Goal: Information Seeking & Learning: Learn about a topic

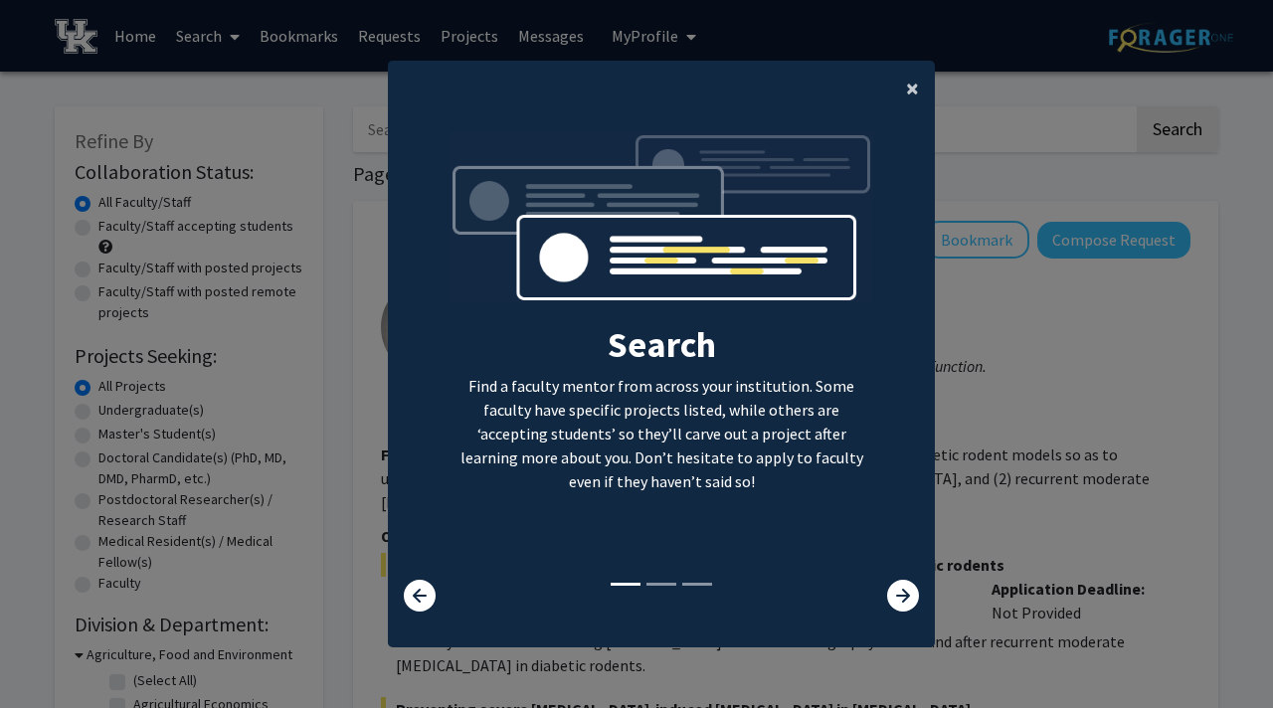
click at [914, 89] on span "×" at bounding box center [912, 88] width 13 height 31
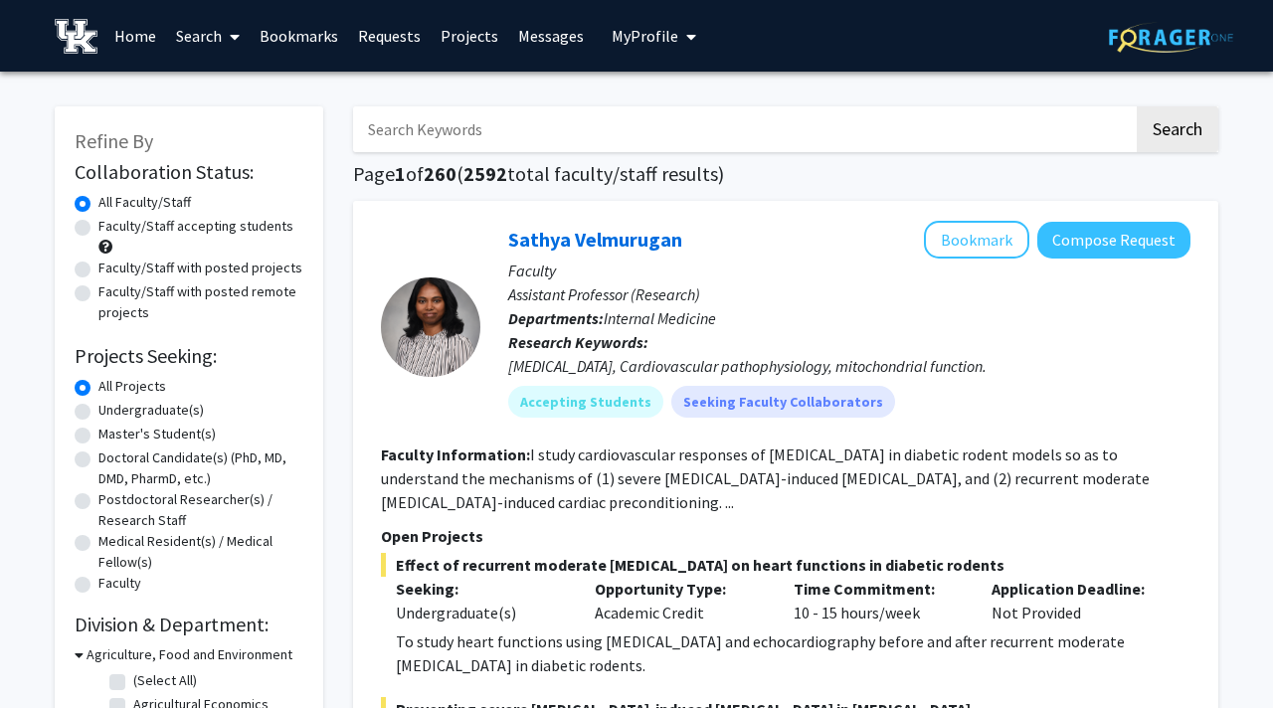
click at [634, 36] on span "My Profile" at bounding box center [644, 36] width 67 height 20
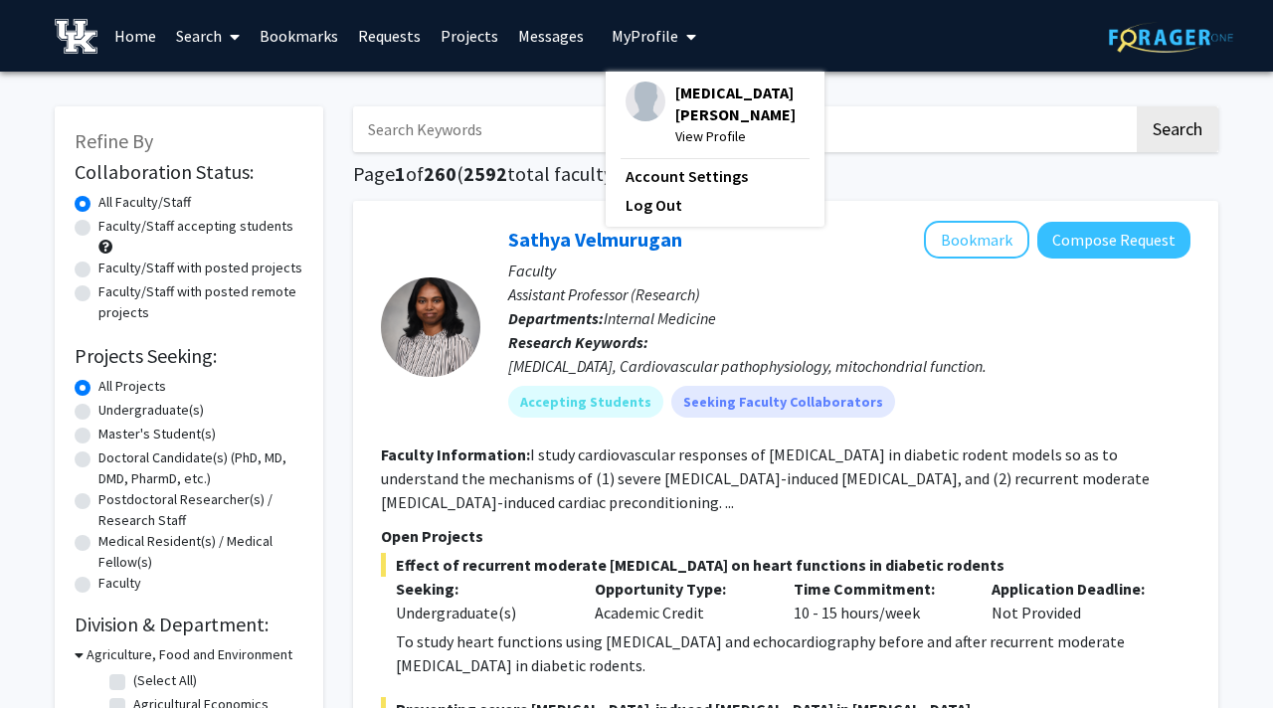
click at [844, 121] on input "Search Keywords" at bounding box center [743, 129] width 780 height 46
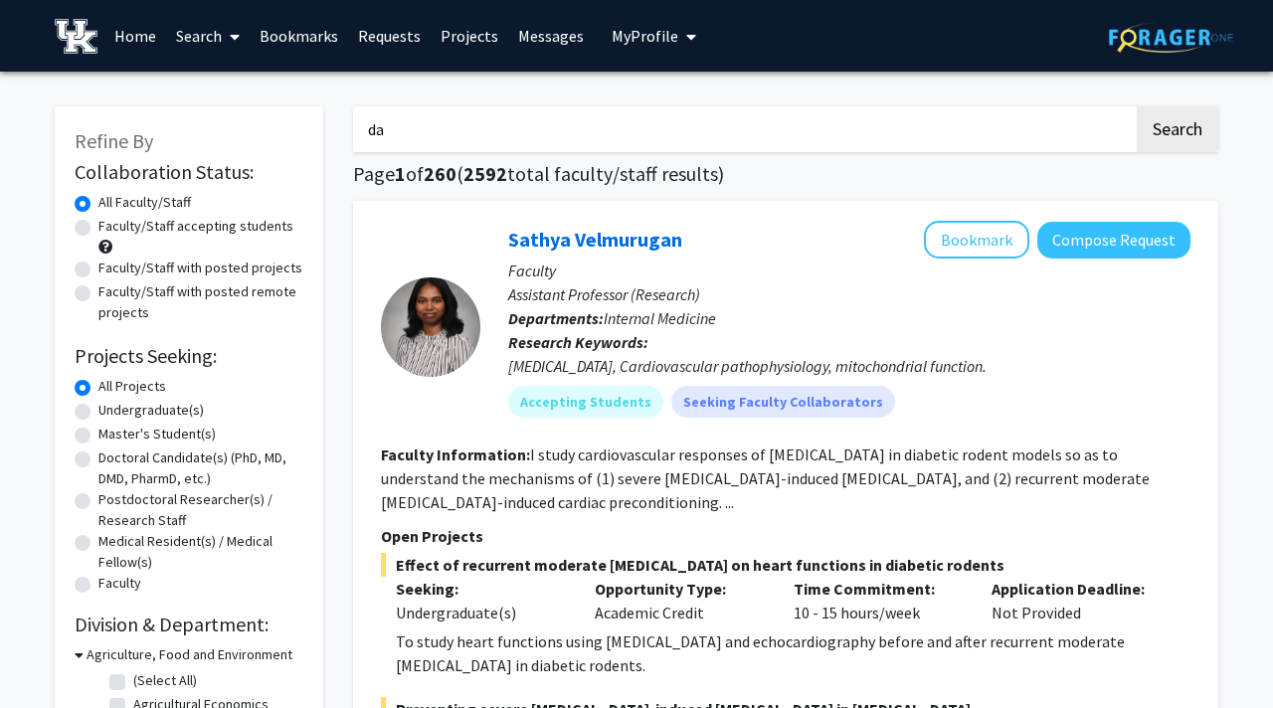
type input "data science"
click at [1194, 124] on button "Search" at bounding box center [1177, 129] width 82 height 46
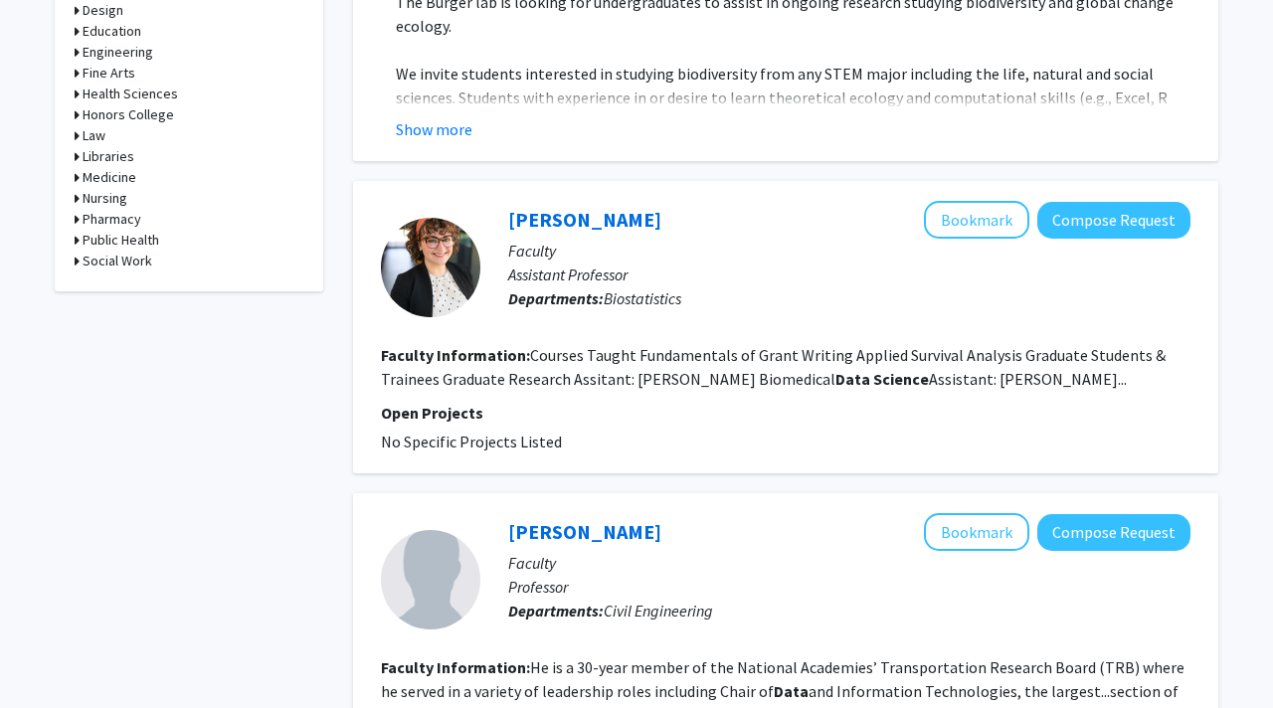
scroll to position [995, 0]
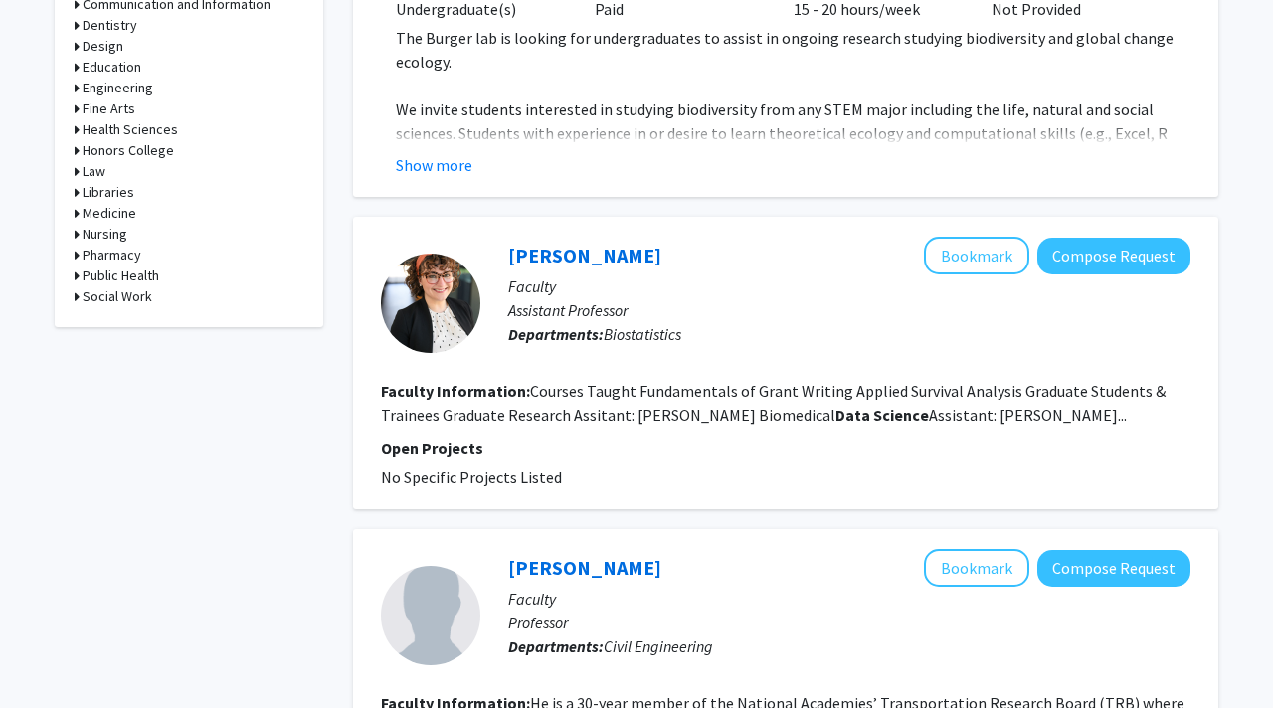
click at [967, 425] on fg-read-more "Courses Taught Fundamentals of Grant Writing Applied Survival Analysis Graduate…" at bounding box center [773, 403] width 784 height 44
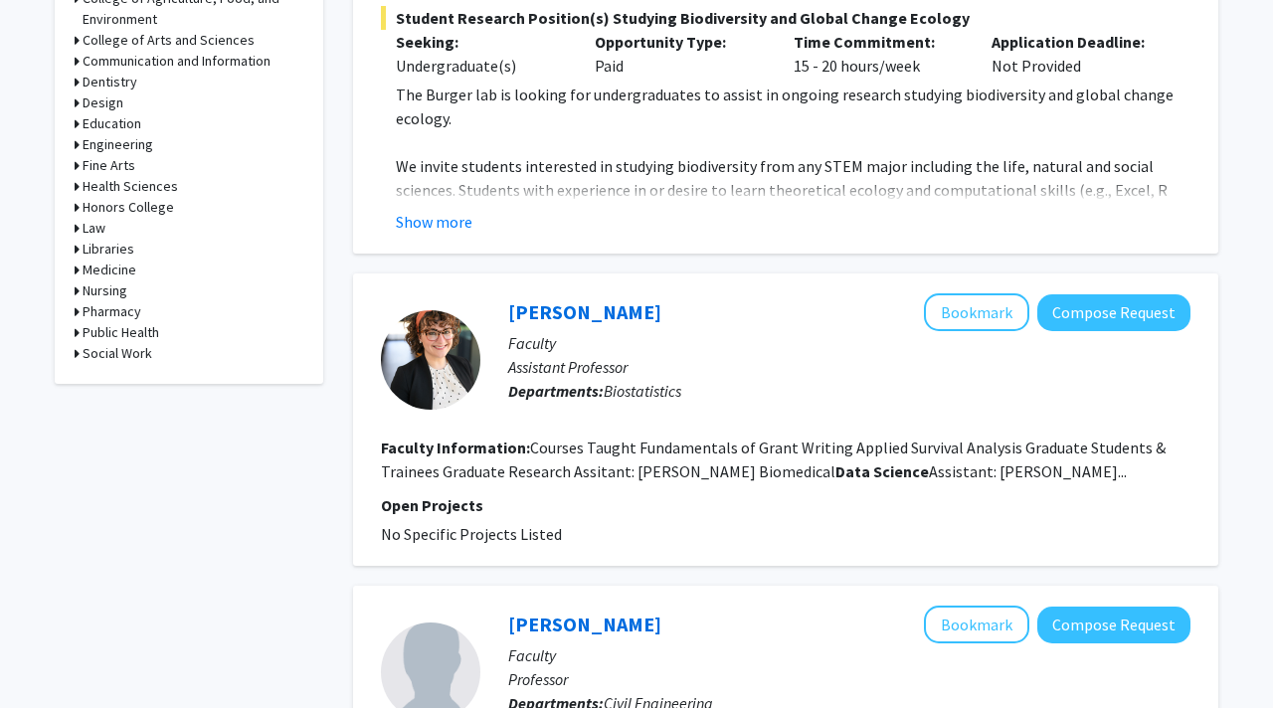
scroll to position [0, 0]
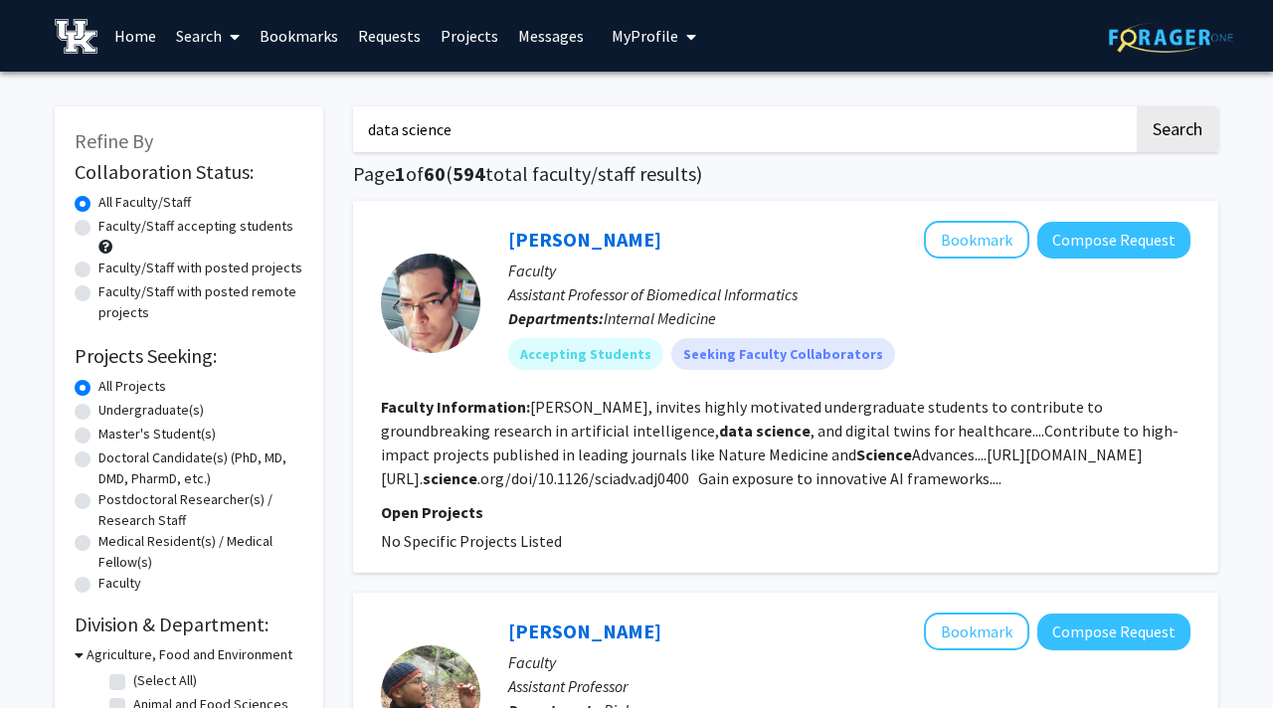
click at [648, 42] on span "My Profile" at bounding box center [644, 36] width 67 height 20
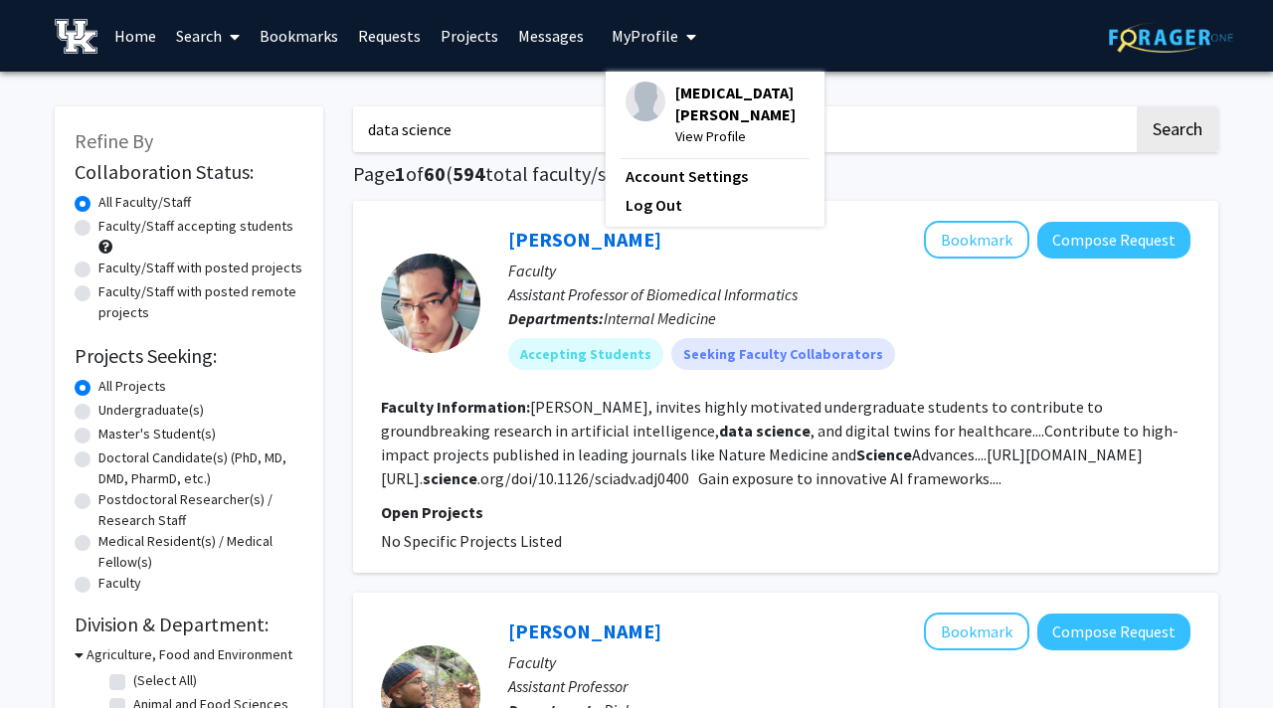
click at [686, 125] on span "View Profile" at bounding box center [739, 136] width 129 height 22
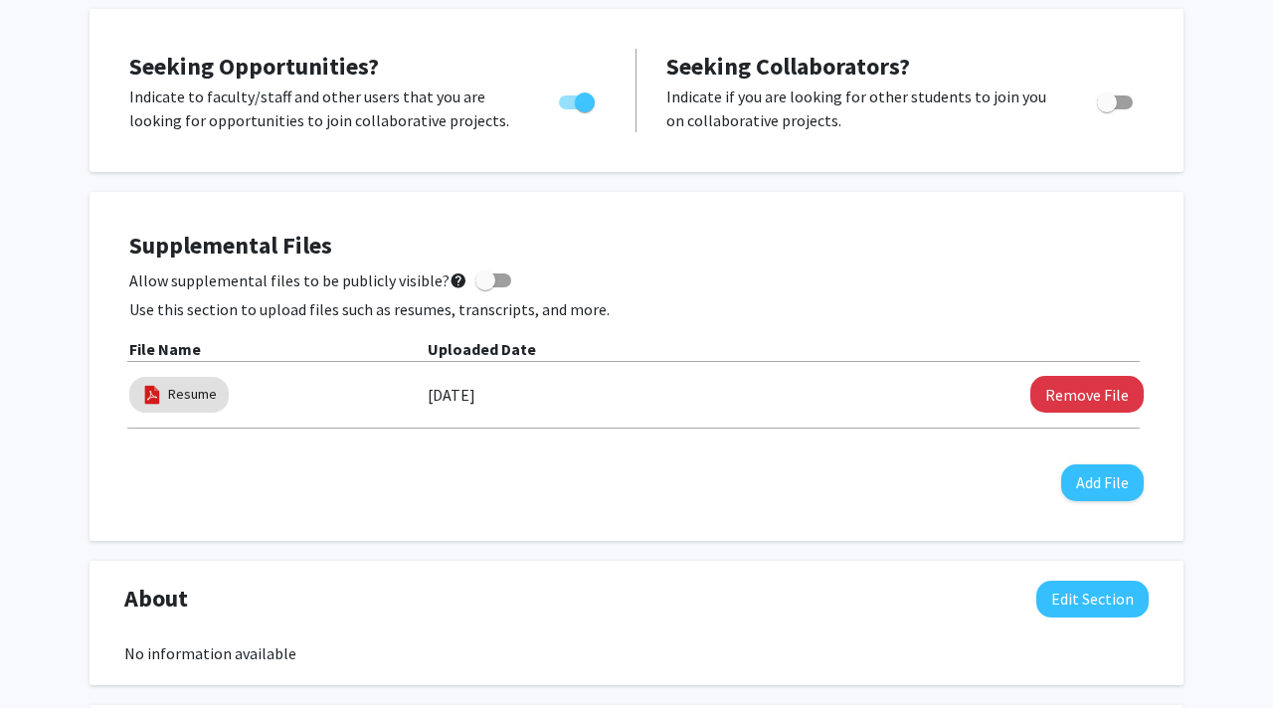
scroll to position [405, 0]
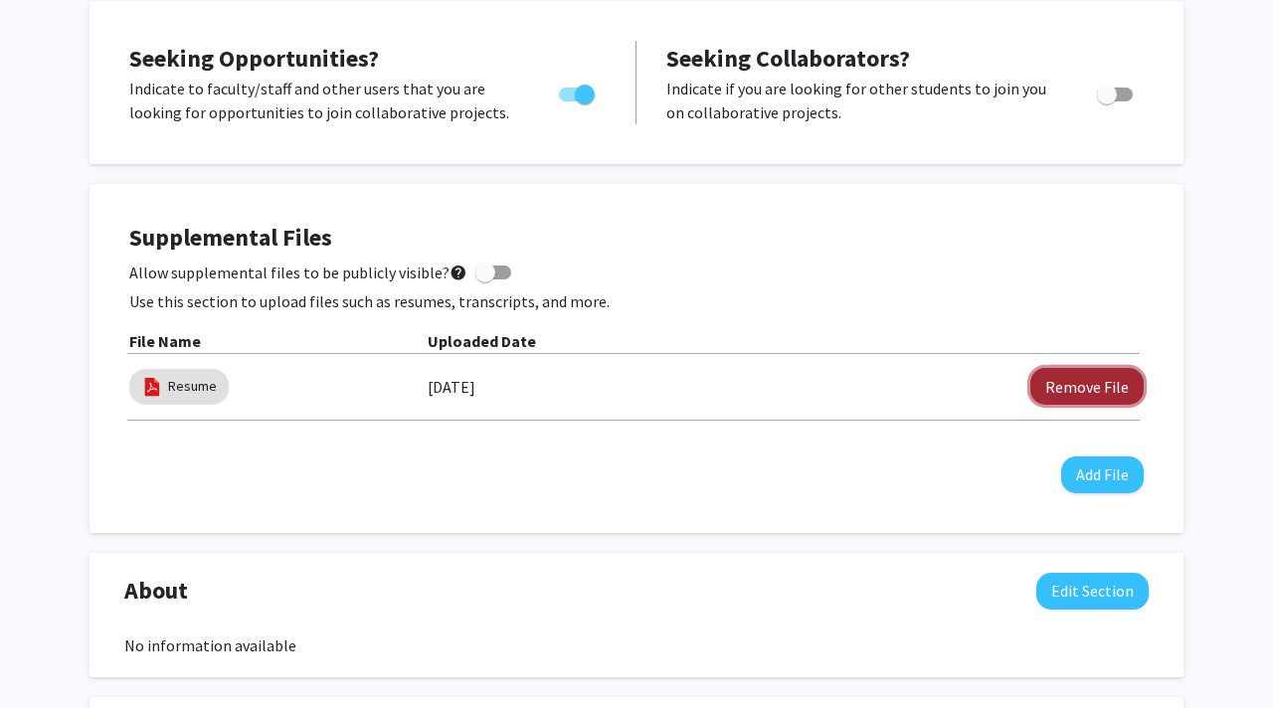
click at [1055, 401] on button "Remove File" at bounding box center [1086, 386] width 113 height 37
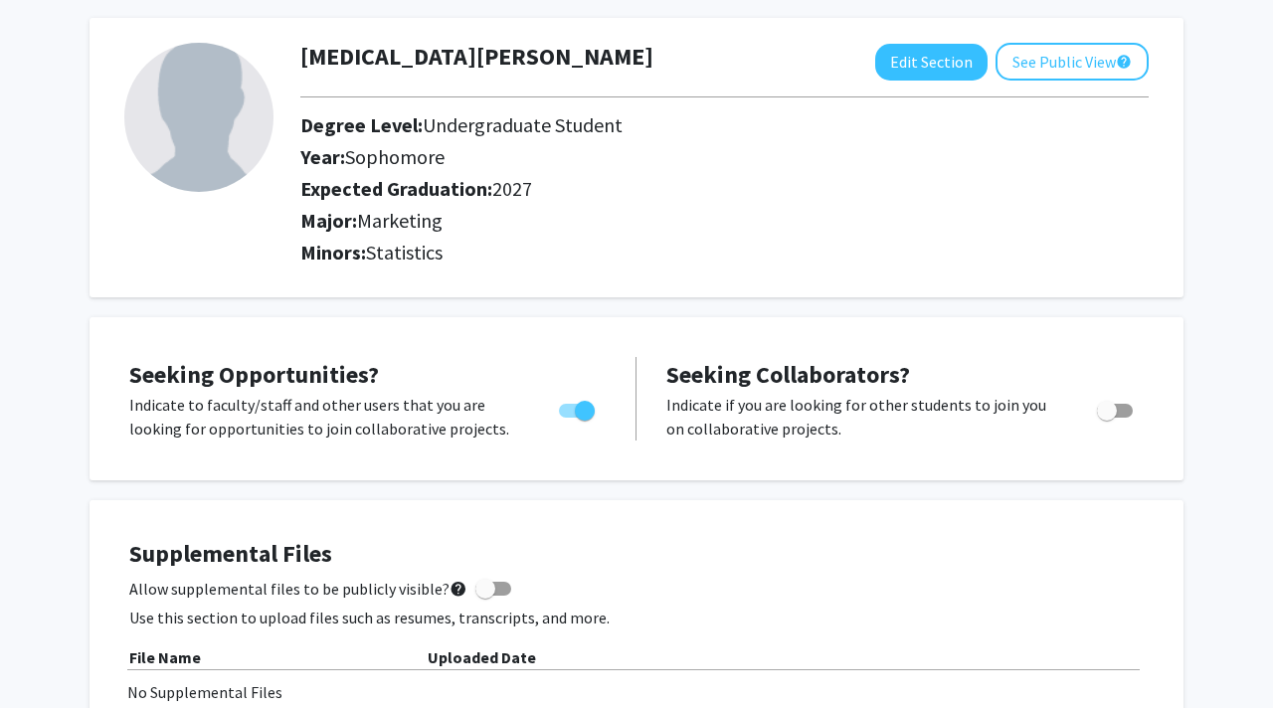
scroll to position [0, 0]
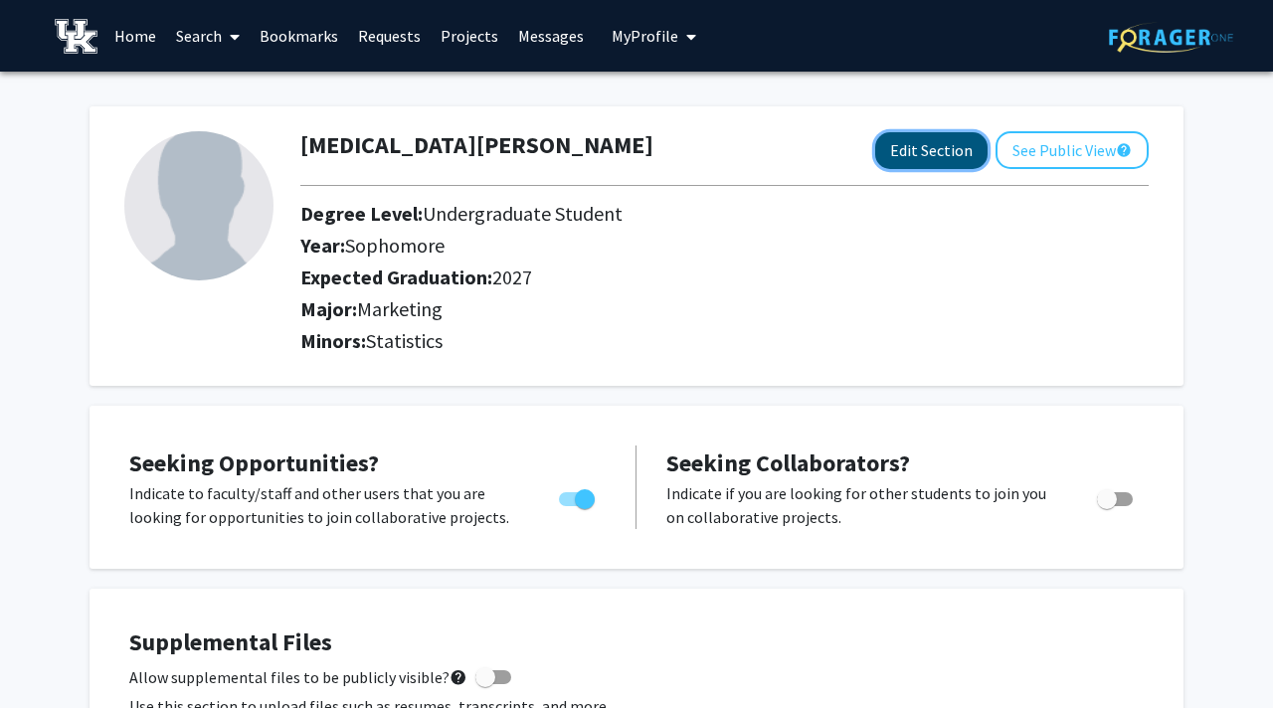
click at [931, 141] on button "Edit Section" at bounding box center [931, 150] width 112 height 37
select select "sophomore"
select select "2027"
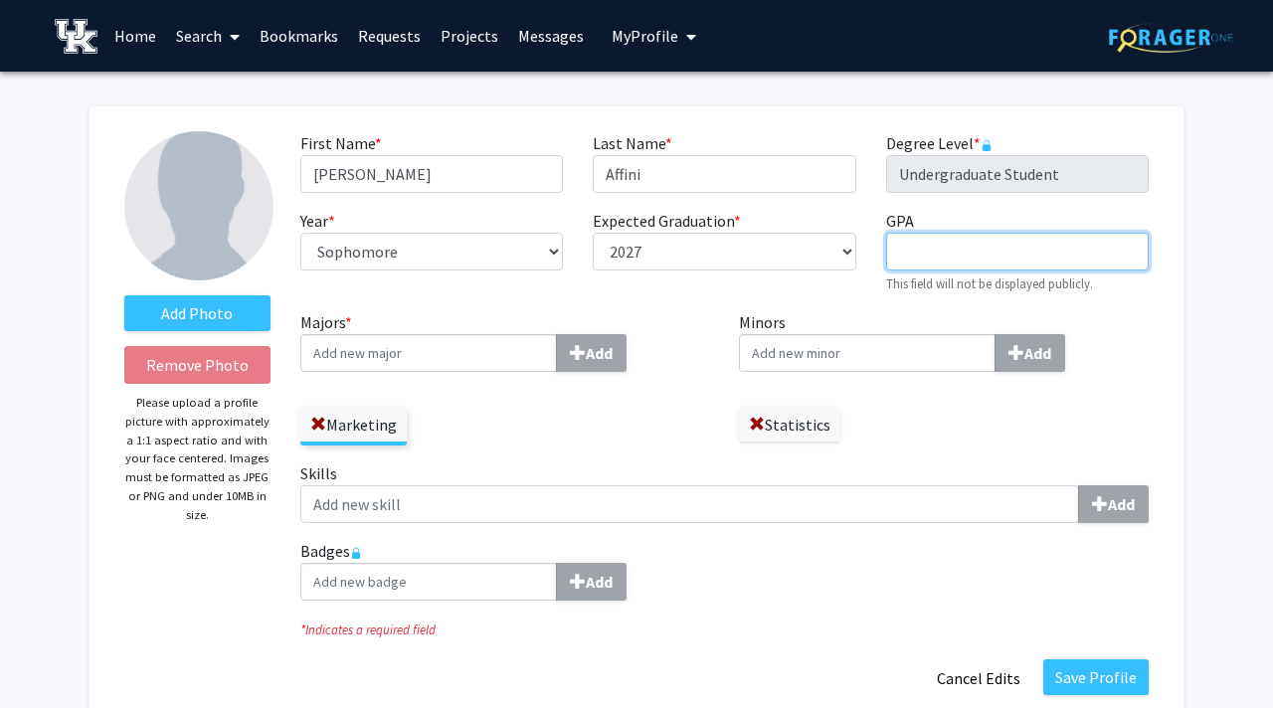
click at [928, 266] on input "GPA required" at bounding box center [1017, 252] width 262 height 38
type input "3.9"
click at [557, 353] on input "Minors Add" at bounding box center [428, 353] width 256 height 38
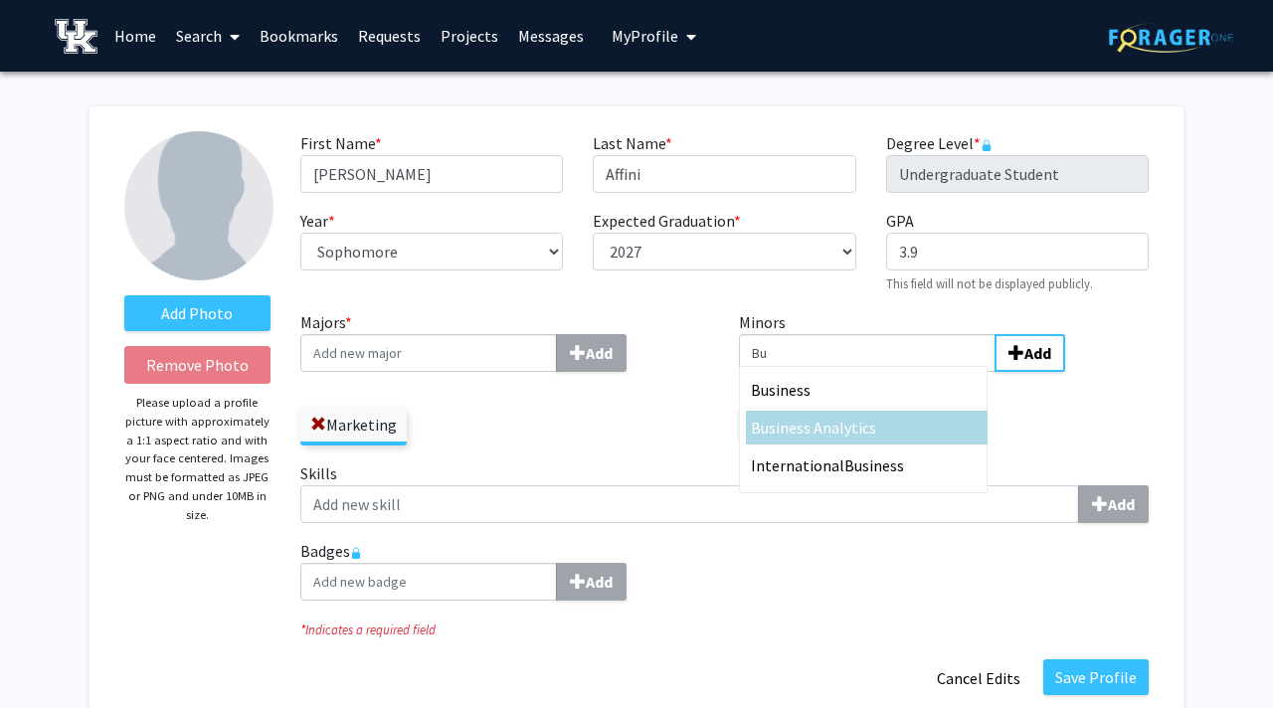
type input "Bu"
click at [843, 428] on span "siness Analytics" at bounding box center [822, 428] width 107 height 20
click at [843, 372] on input "Bu" at bounding box center [867, 353] width 256 height 38
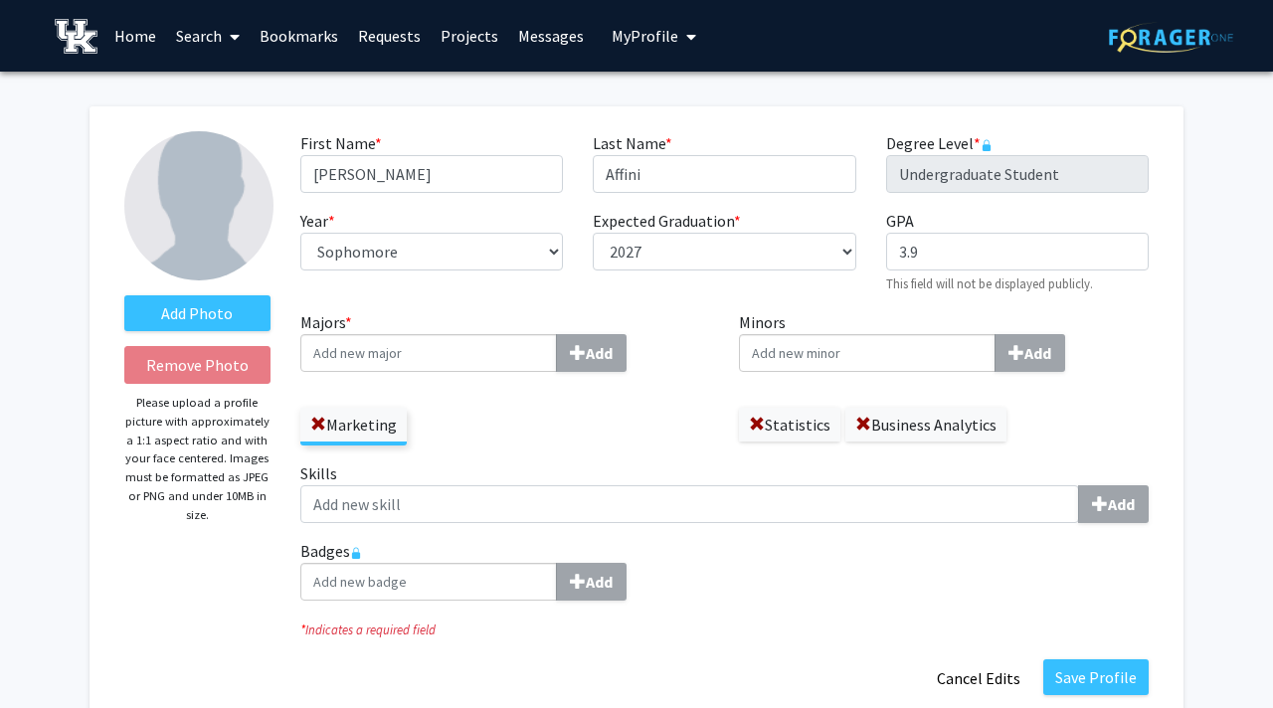
click at [444, 353] on input "Majors * Add" at bounding box center [428, 353] width 256 height 38
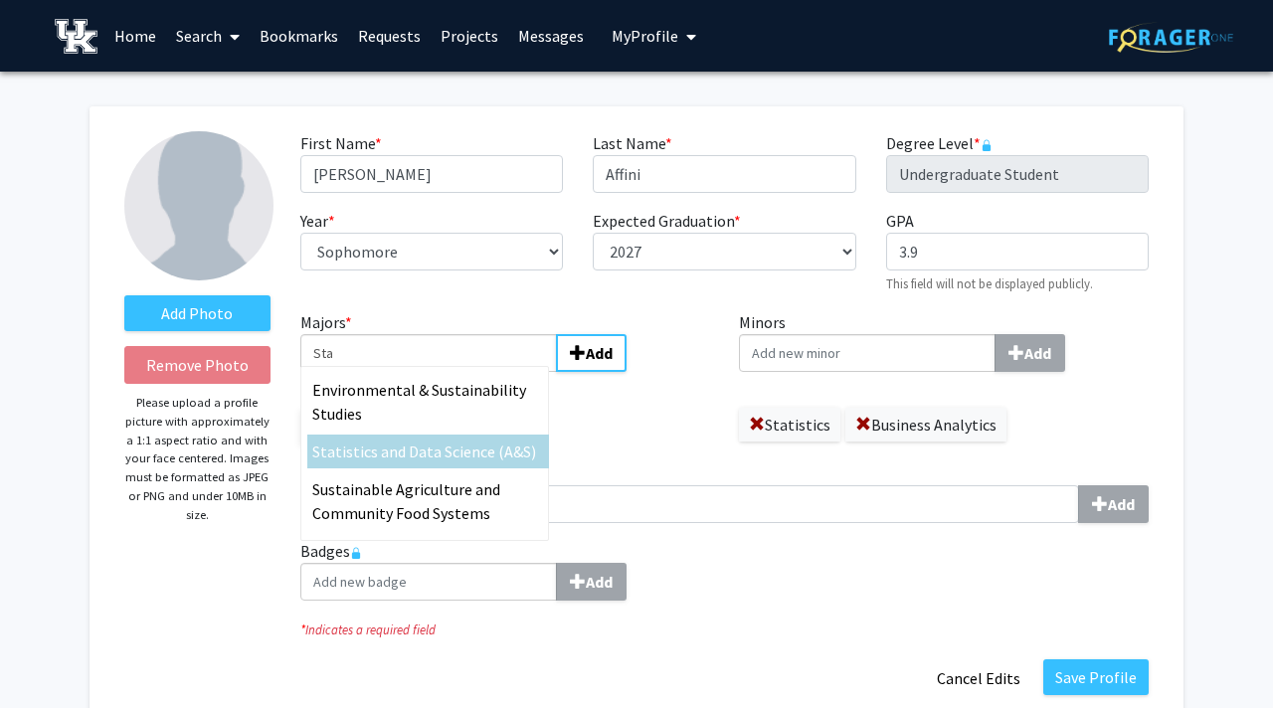
type input "Sta"
click at [446, 434] on div "Sta tistics and Data Science (A&S)" at bounding box center [428, 451] width 242 height 34
click at [446, 372] on input "Sta" at bounding box center [428, 353] width 256 height 38
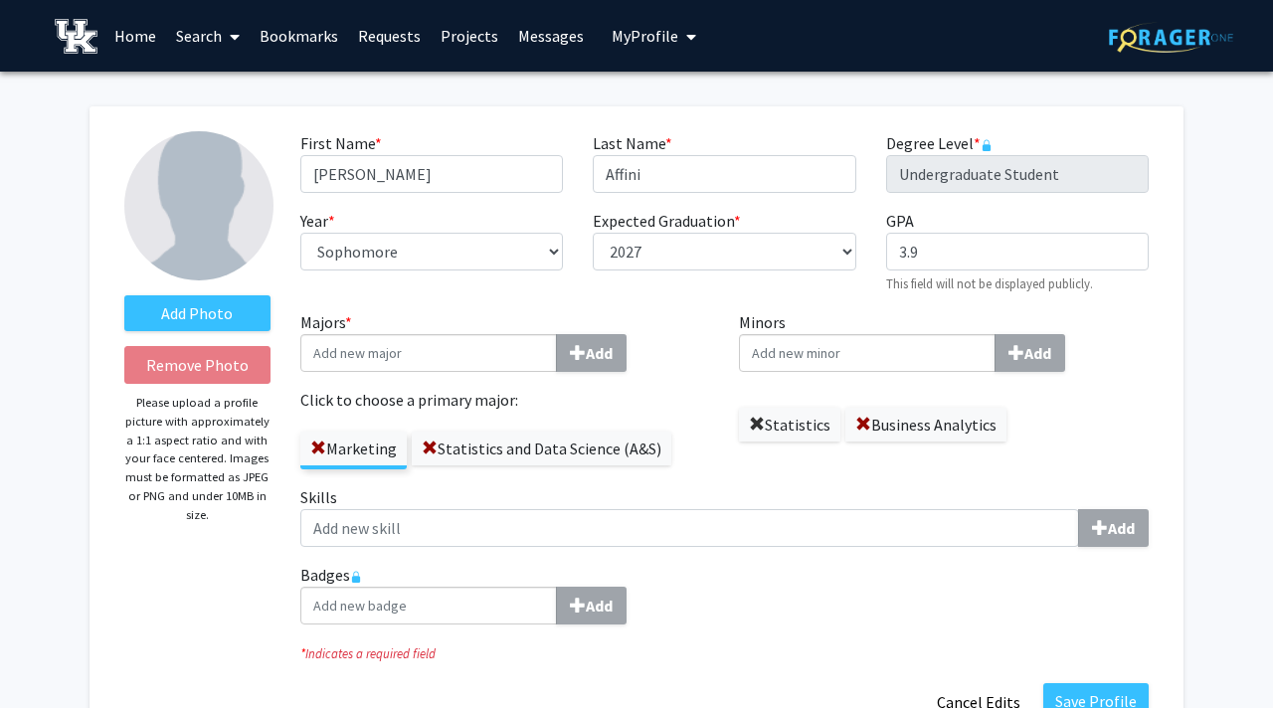
click at [749, 425] on span at bounding box center [757, 425] width 16 height 16
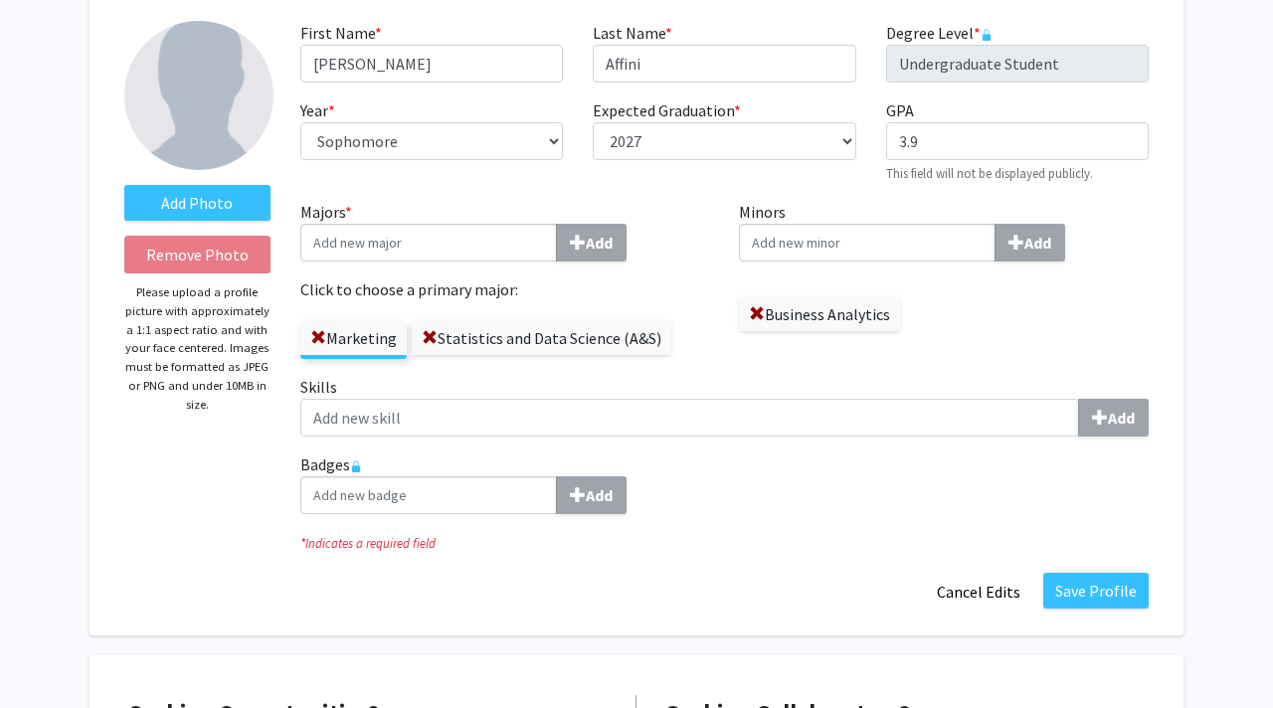
scroll to position [113, 0]
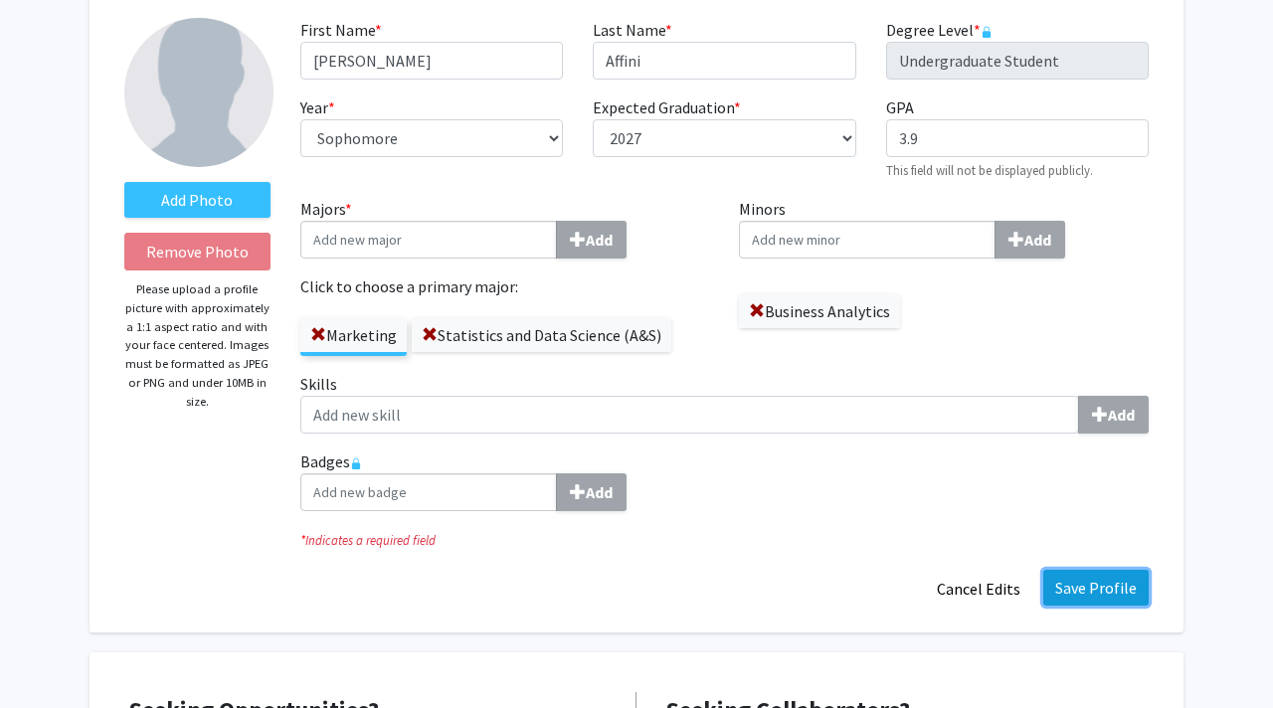
click at [1106, 598] on button "Save Profile" at bounding box center [1095, 588] width 105 height 36
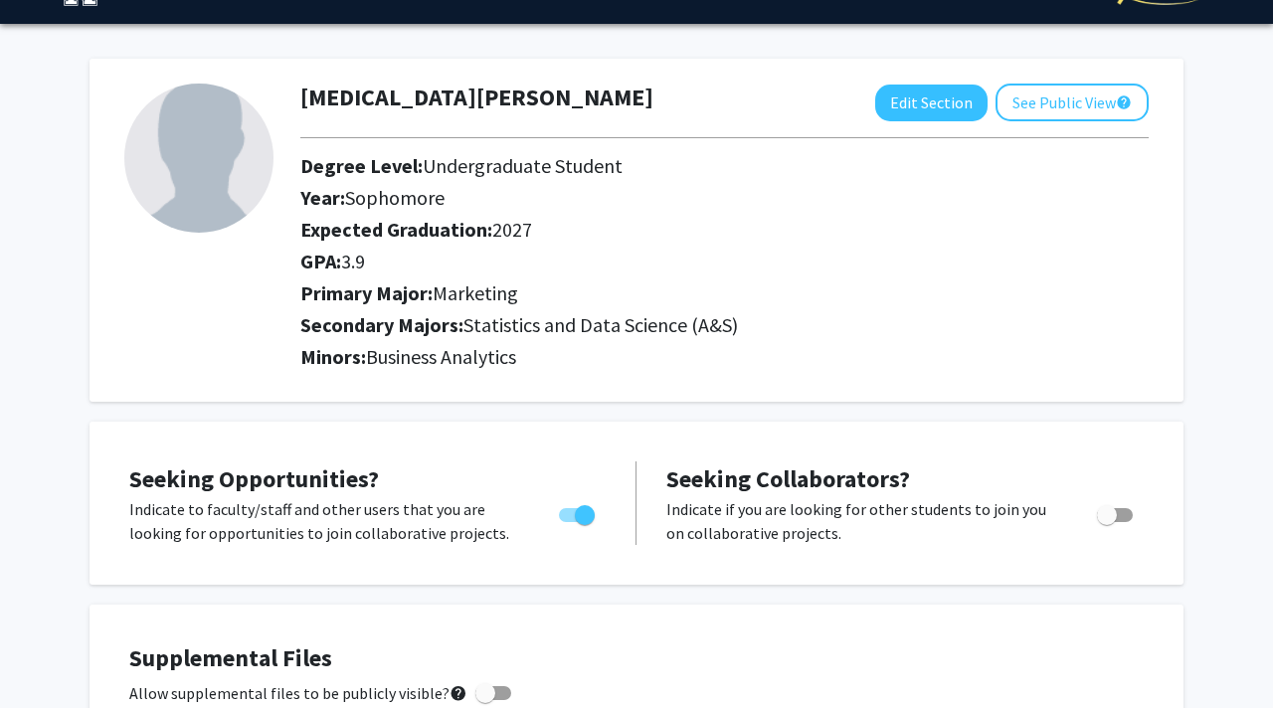
scroll to position [0, 0]
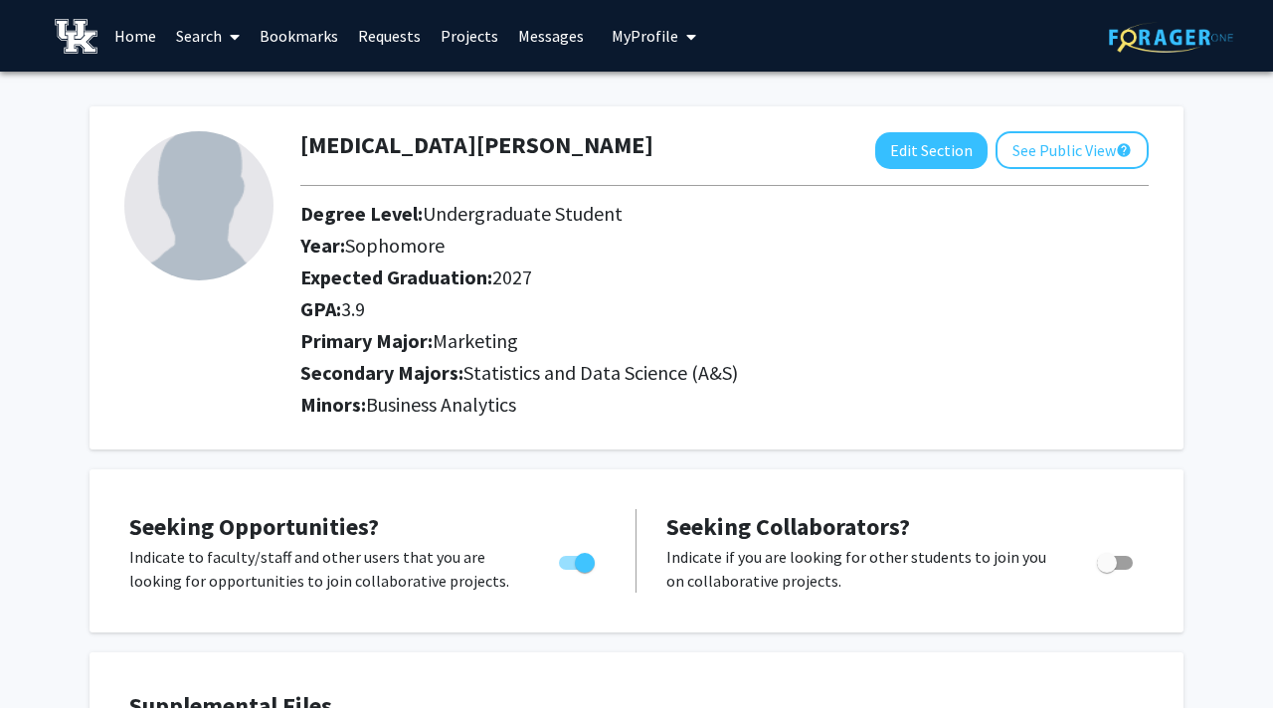
click at [185, 164] on img at bounding box center [198, 205] width 149 height 149
click at [942, 147] on button "Edit Section" at bounding box center [931, 150] width 112 height 37
select select "sophomore"
select select "2027"
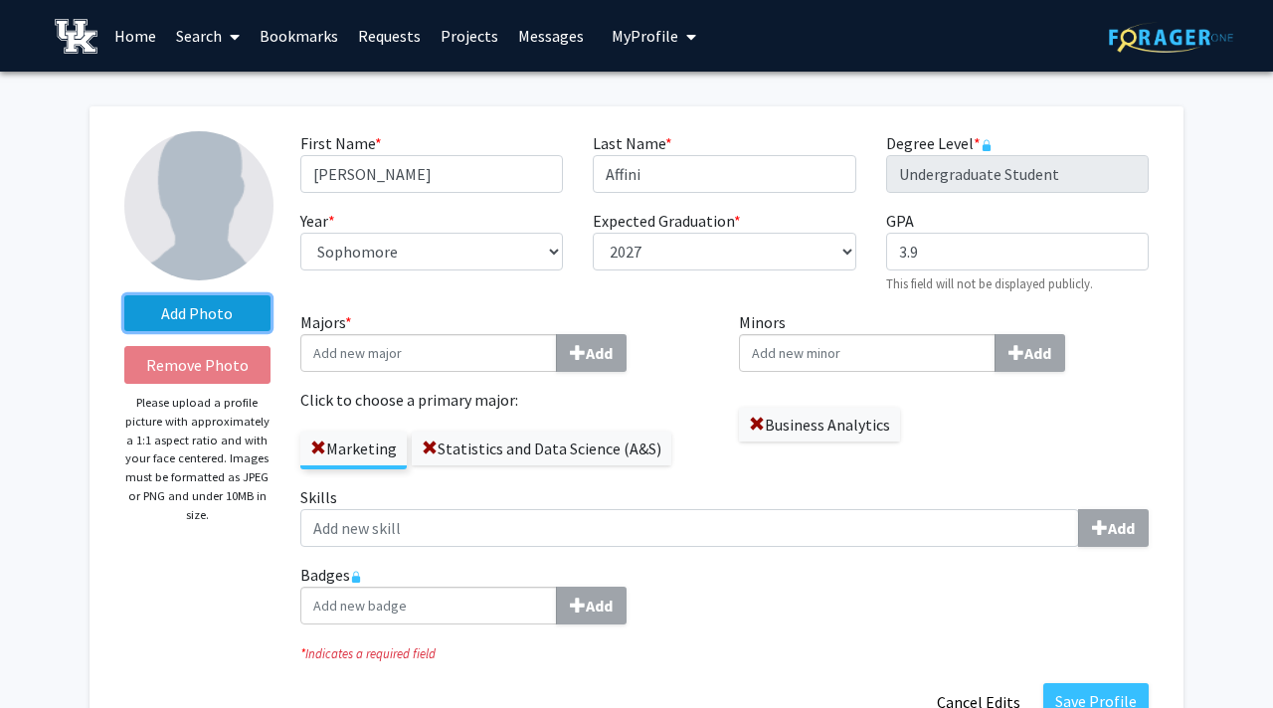
click at [177, 317] on label "Add Photo" at bounding box center [197, 313] width 146 height 36
click at [0, 0] on input "Add Photo" at bounding box center [0, 0] width 0 height 0
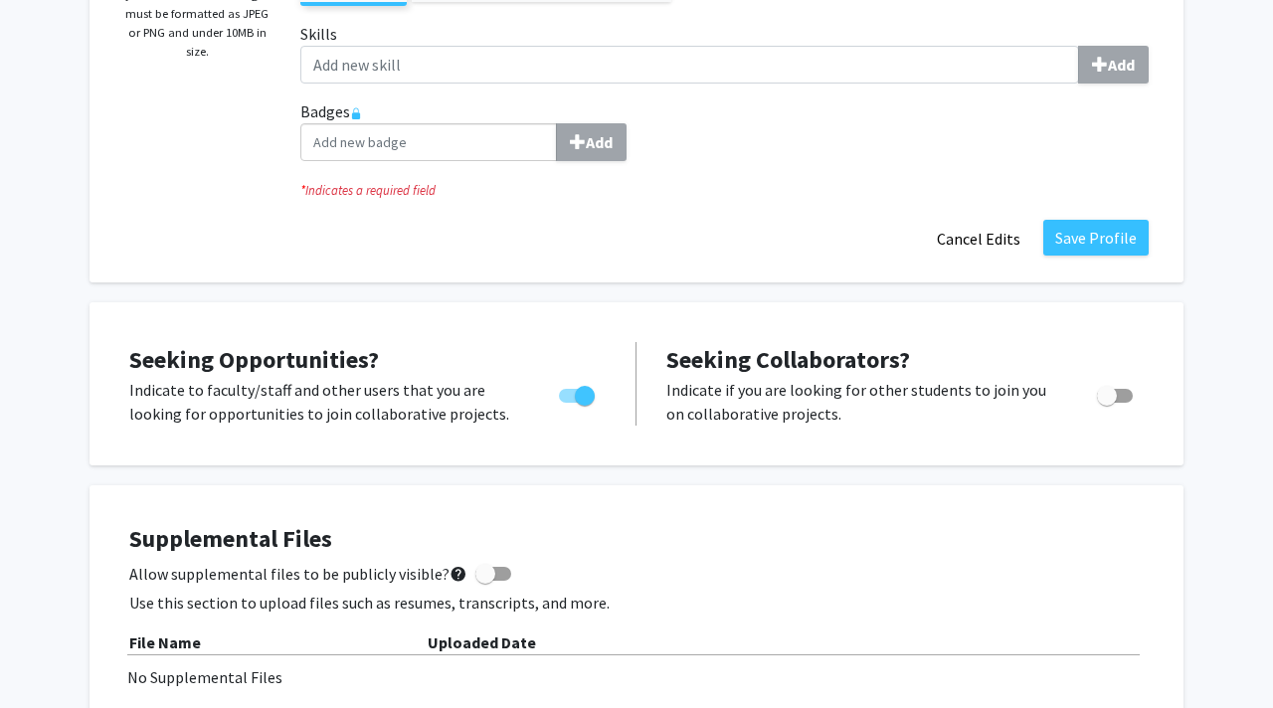
scroll to position [395, 0]
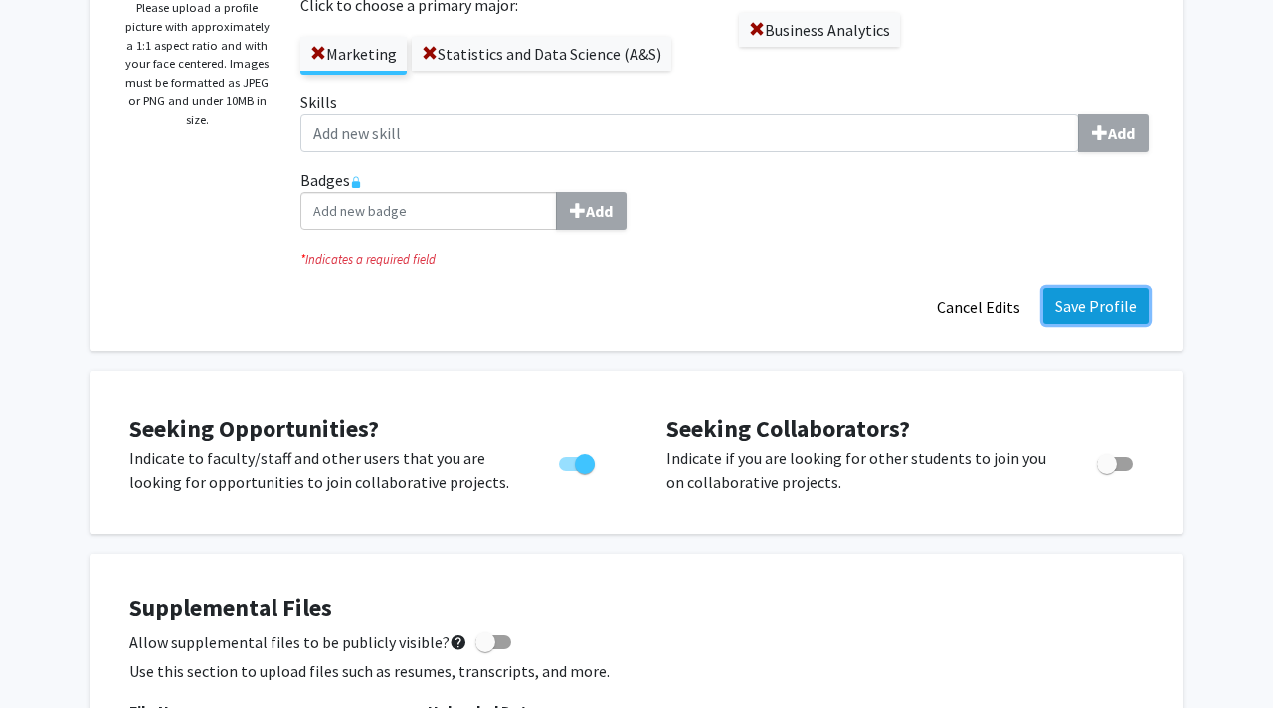
click at [1073, 302] on button "Save Profile" at bounding box center [1095, 306] width 105 height 36
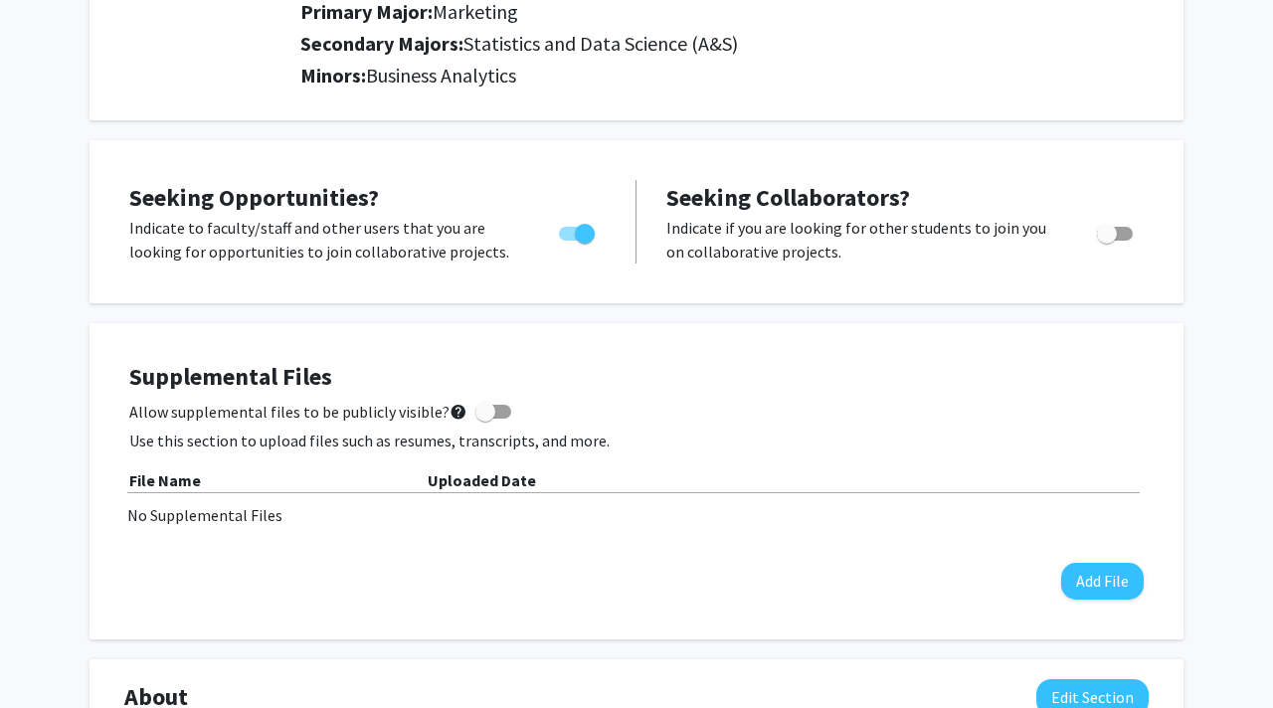
scroll to position [0, 0]
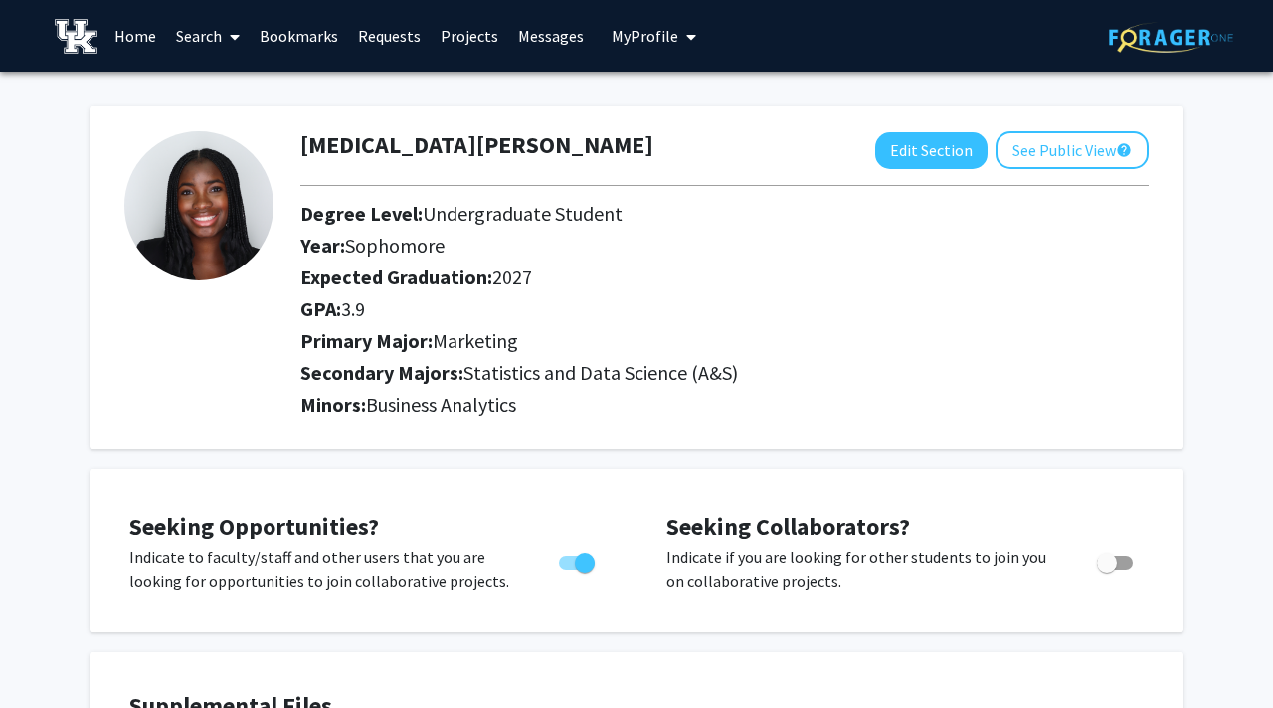
click at [138, 42] on link "Home" at bounding box center [135, 36] width 62 height 70
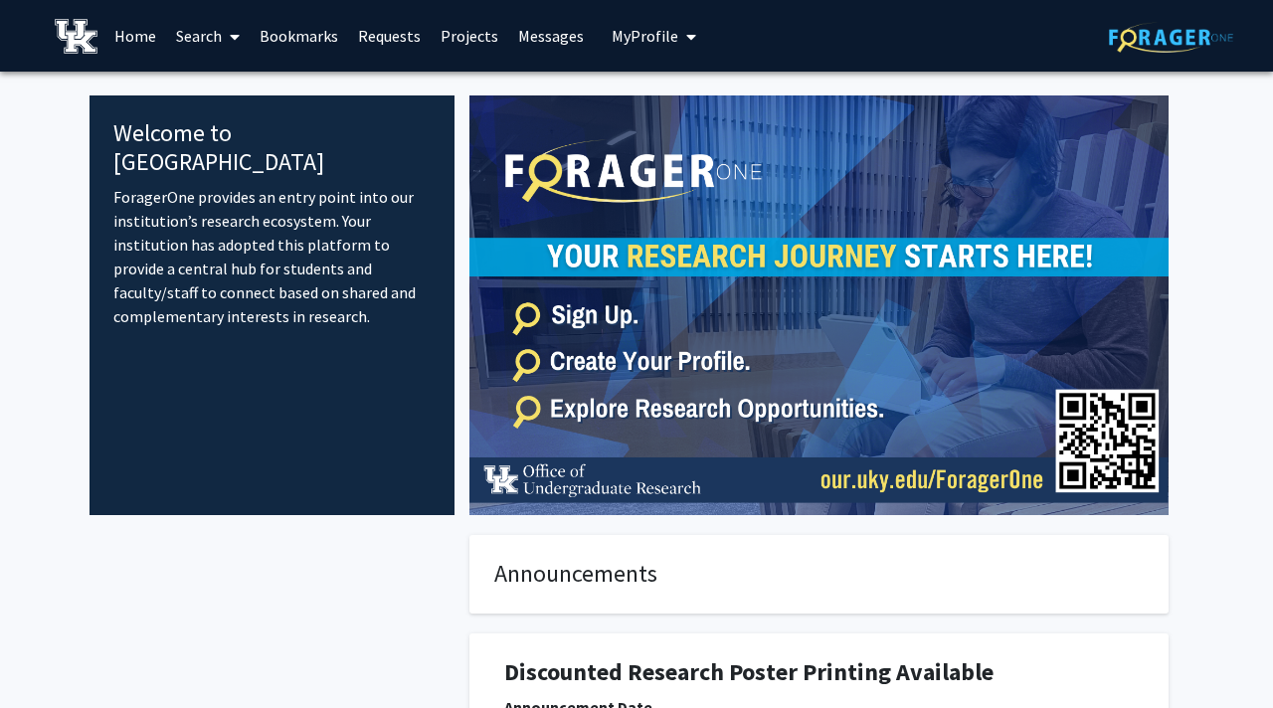
click at [217, 41] on link "Search" at bounding box center [208, 36] width 84 height 70
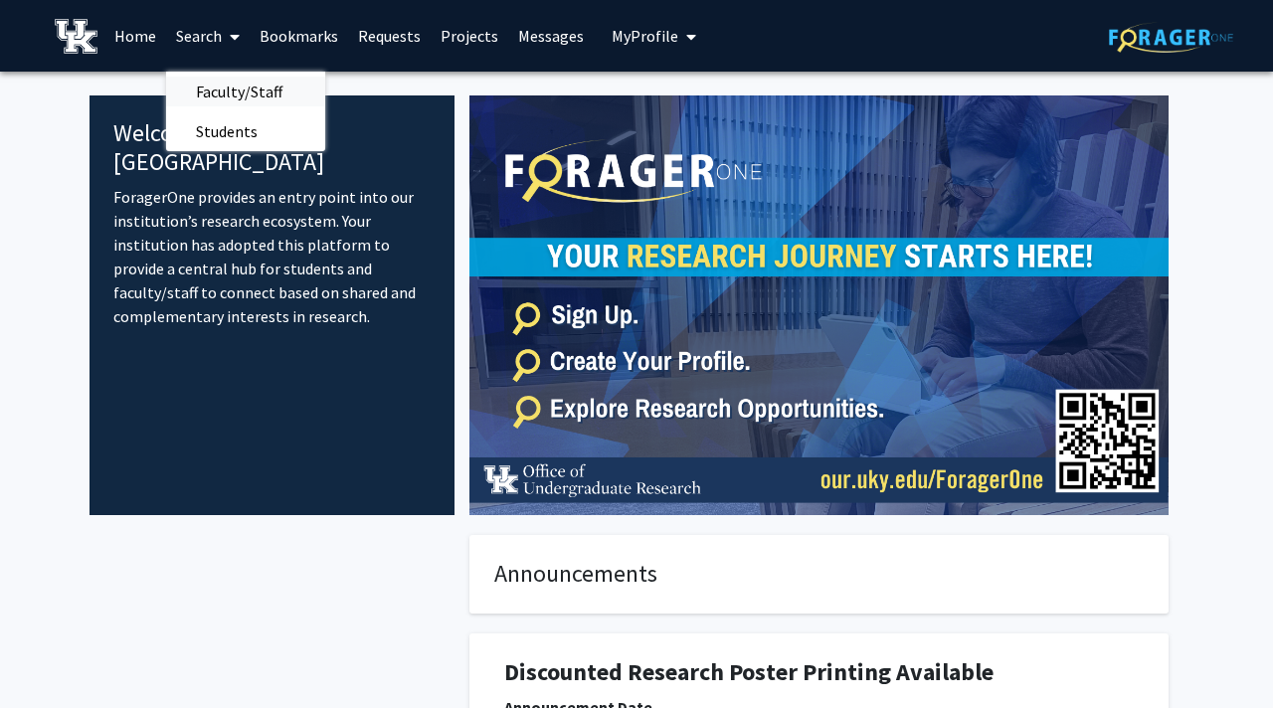
click at [218, 95] on span "Faculty/Staff" at bounding box center [239, 92] width 146 height 40
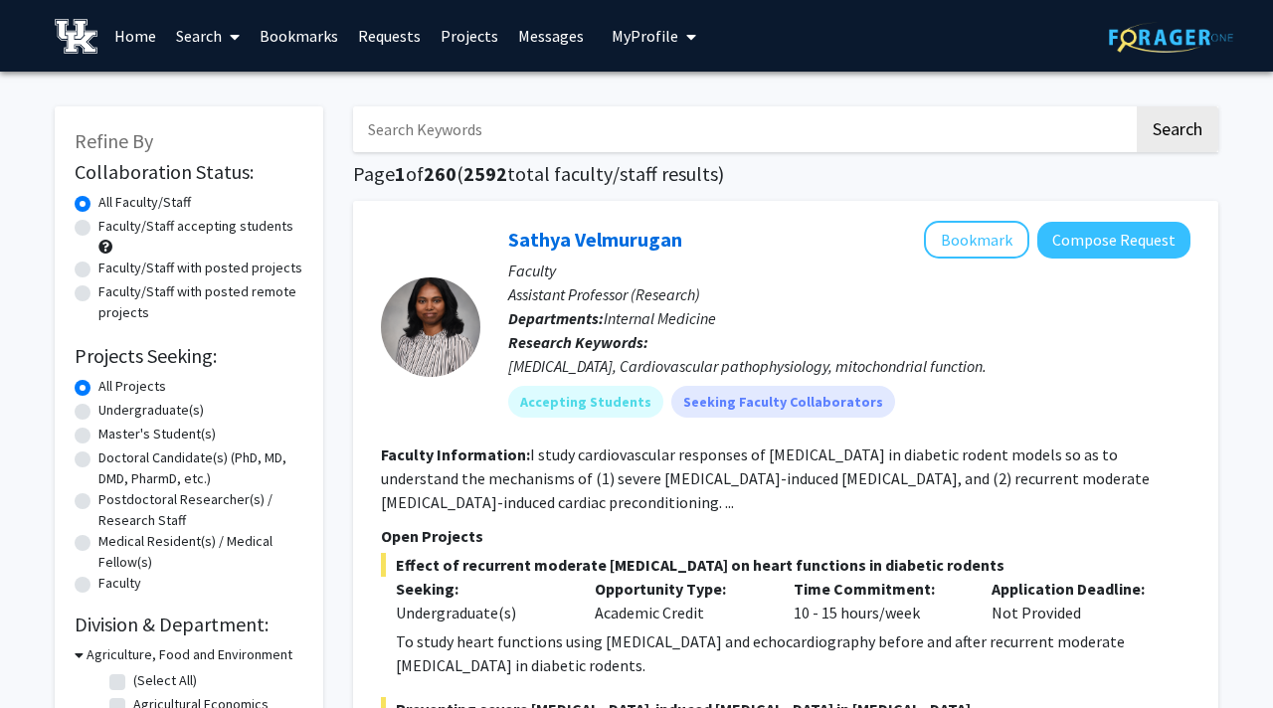
click at [564, 139] on input "Search Keywords" at bounding box center [743, 129] width 780 height 46
type input "data science"
click at [1161, 136] on button "Search" at bounding box center [1177, 129] width 82 height 46
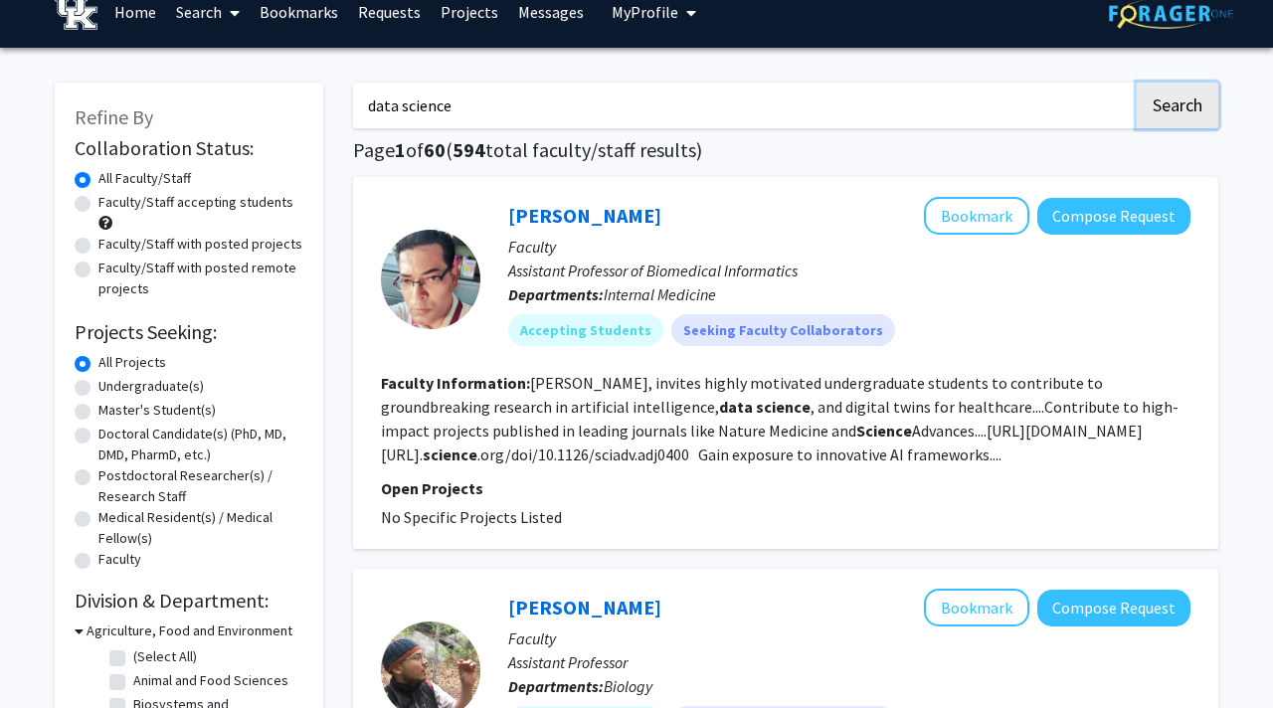
scroll to position [21, 0]
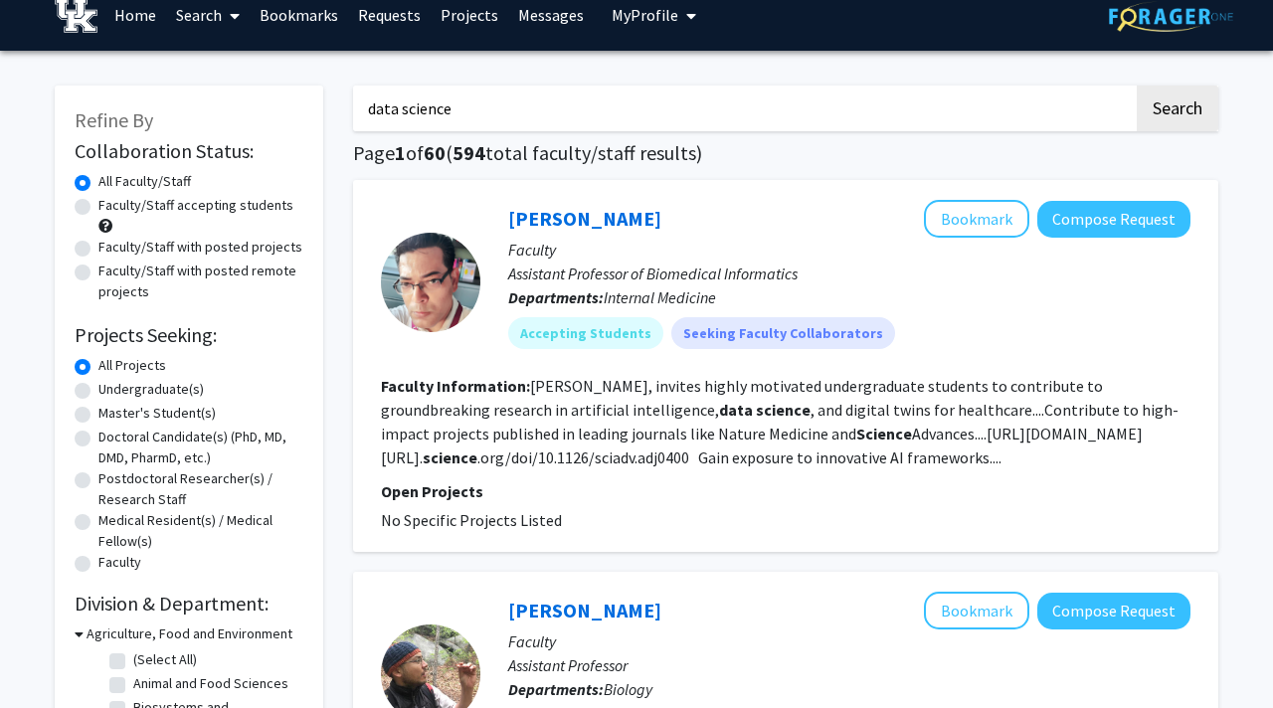
click at [447, 16] on link "Projects" at bounding box center [469, 15] width 78 height 70
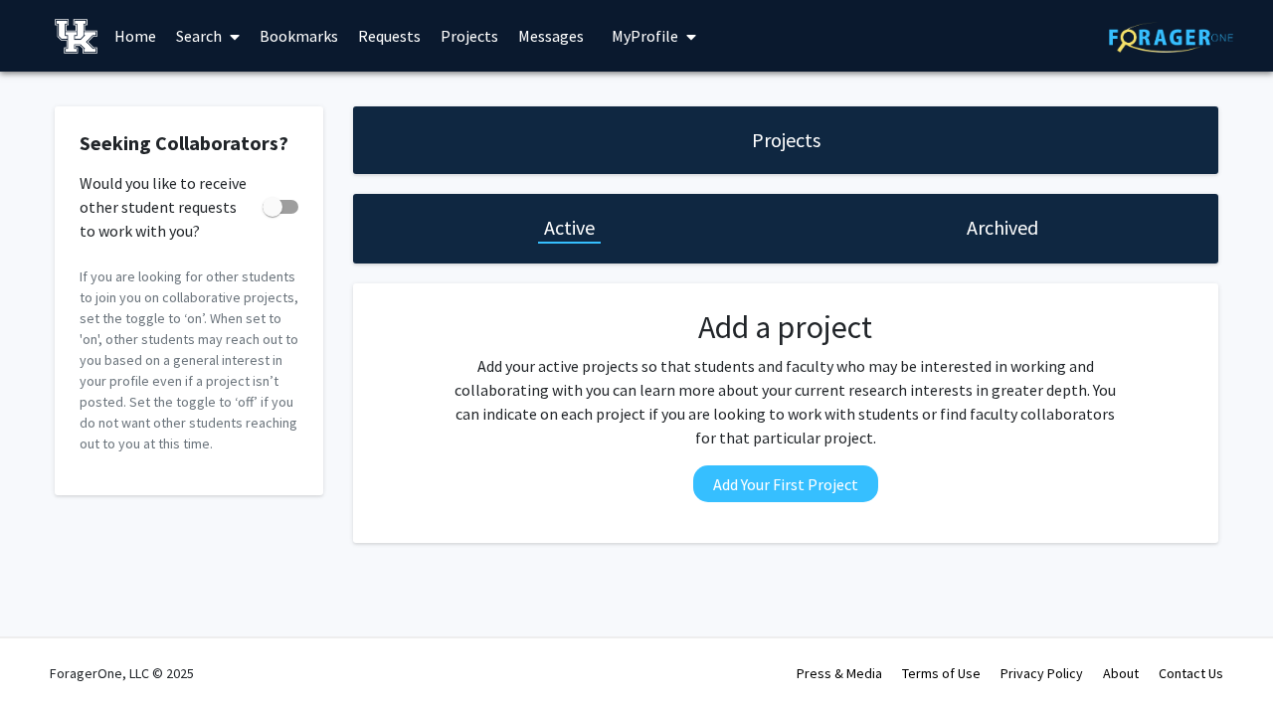
click at [234, 29] on icon at bounding box center [235, 37] width 10 height 16
click at [319, 34] on link "Bookmarks" at bounding box center [299, 36] width 98 height 70
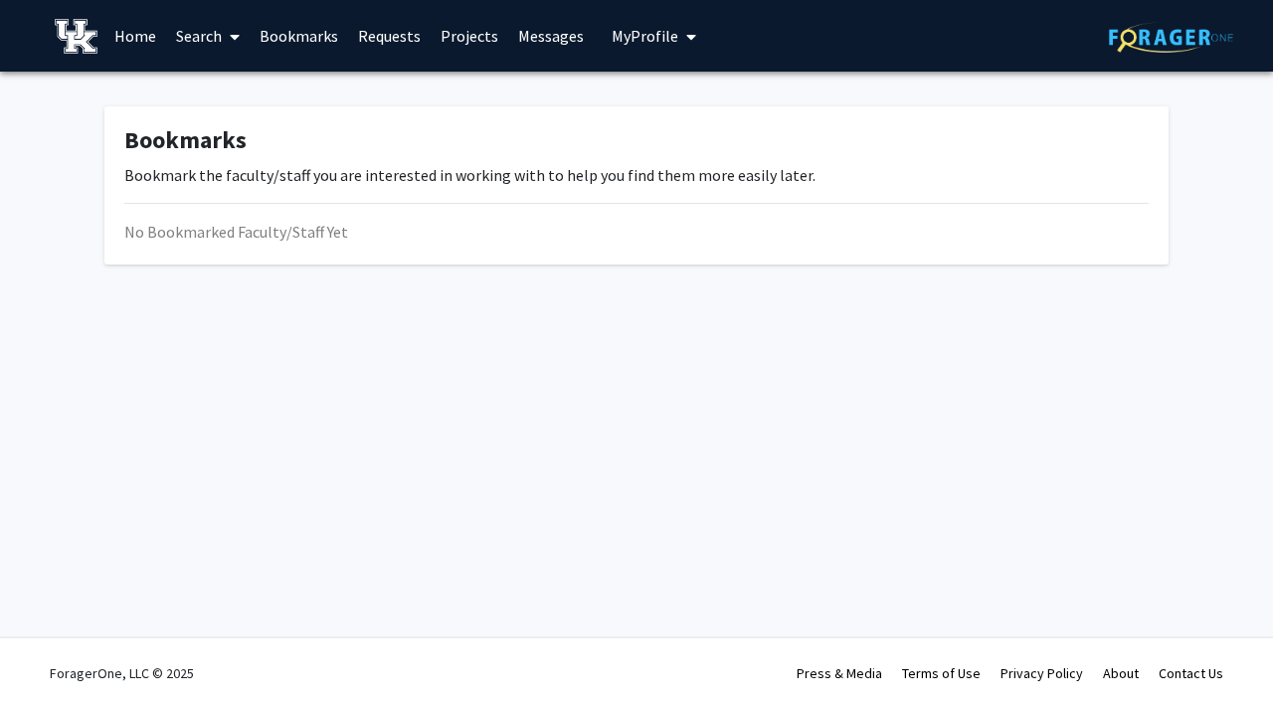
click at [457, 32] on link "Projects" at bounding box center [469, 36] width 78 height 70
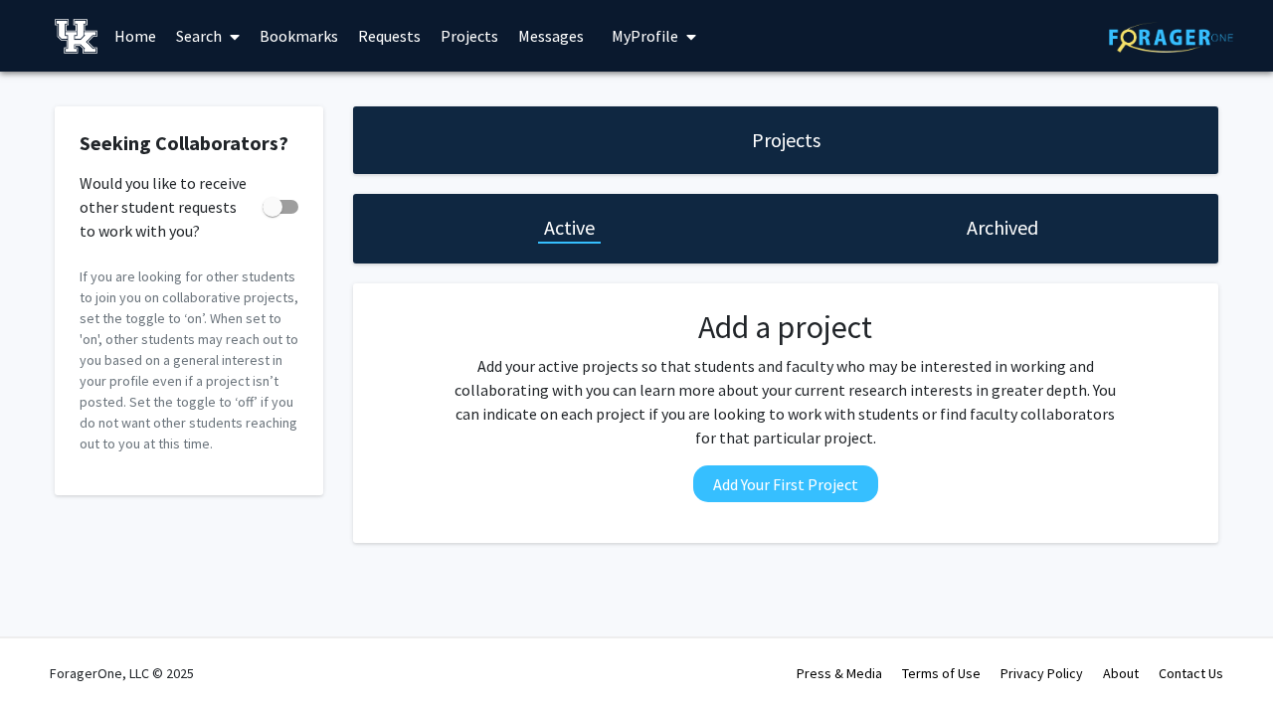
click at [208, 35] on link "Search" at bounding box center [208, 36] width 84 height 70
click at [285, 46] on link "Bookmarks" at bounding box center [299, 36] width 98 height 70
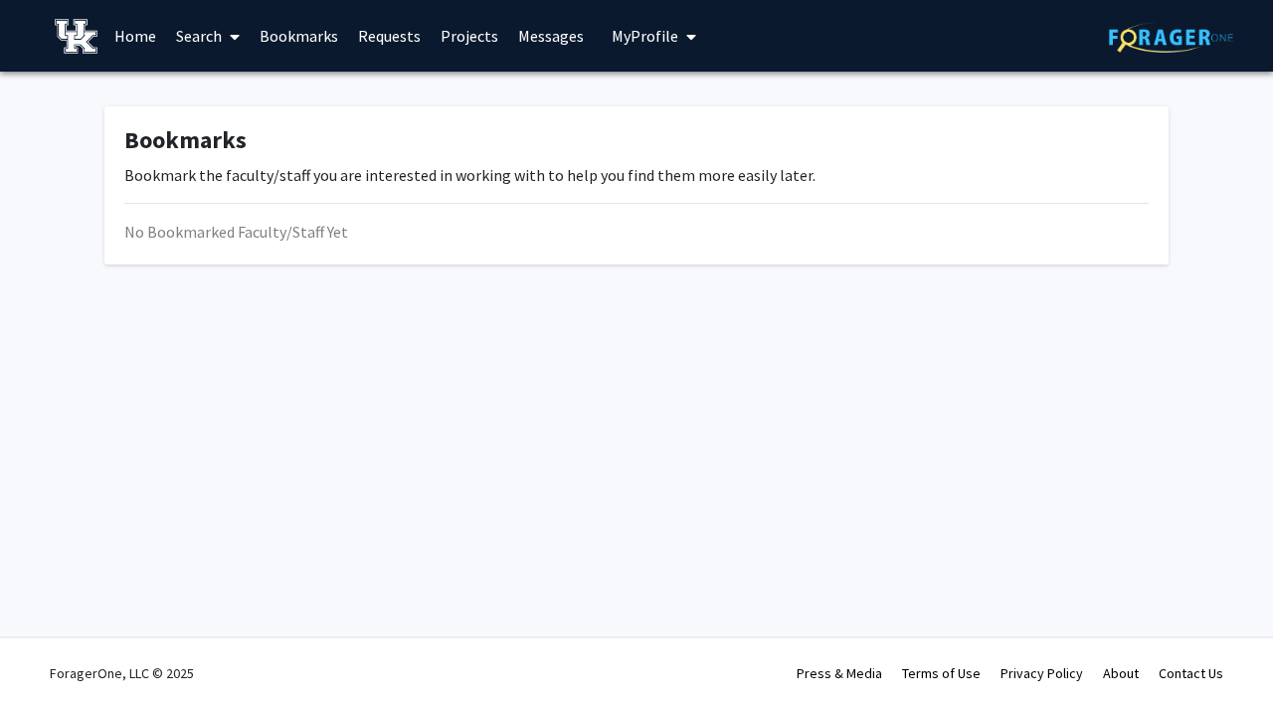
click at [144, 36] on link "Home" at bounding box center [135, 36] width 62 height 70
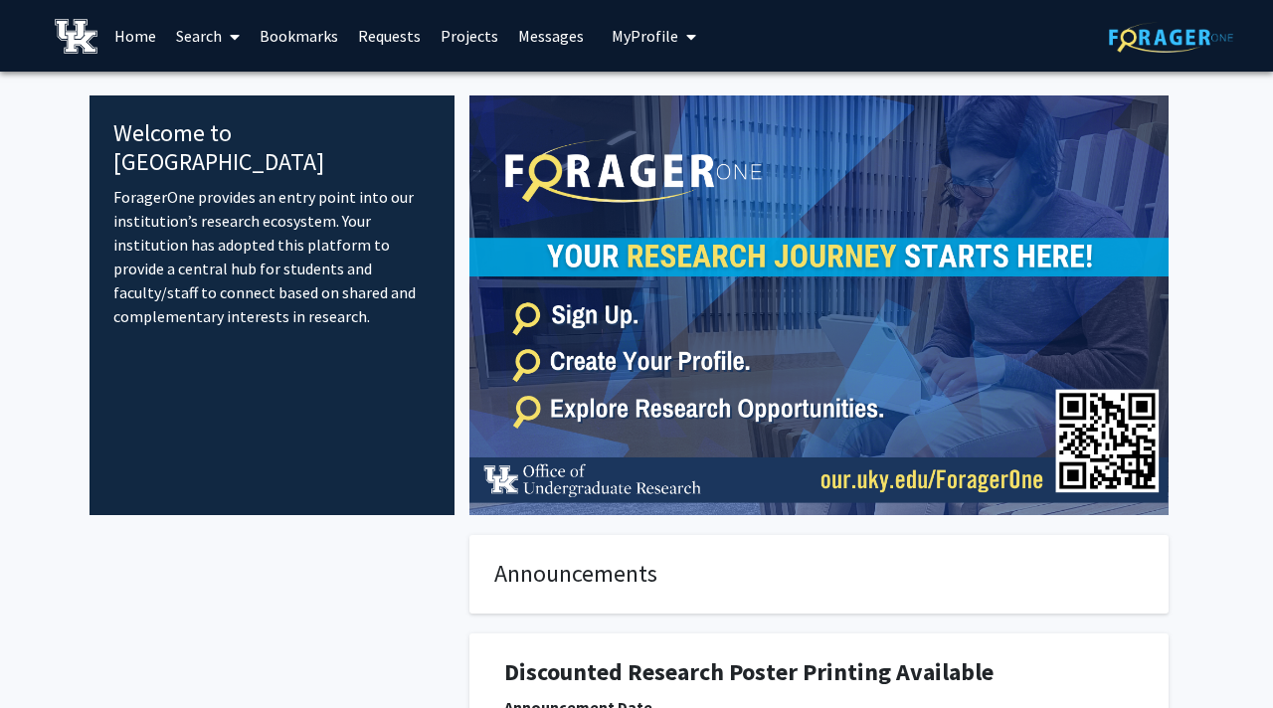
click at [458, 56] on link "Projects" at bounding box center [469, 36] width 78 height 70
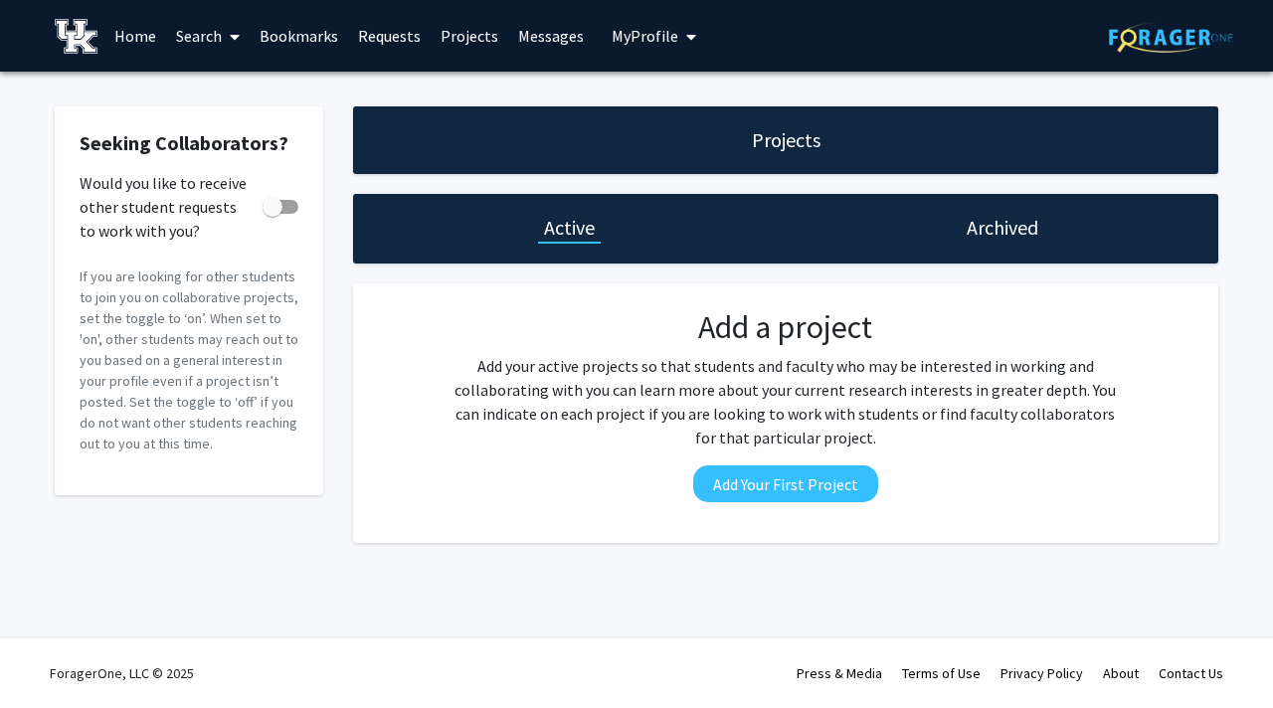
click at [1036, 236] on h1 "Archived" at bounding box center [1002, 228] width 72 height 28
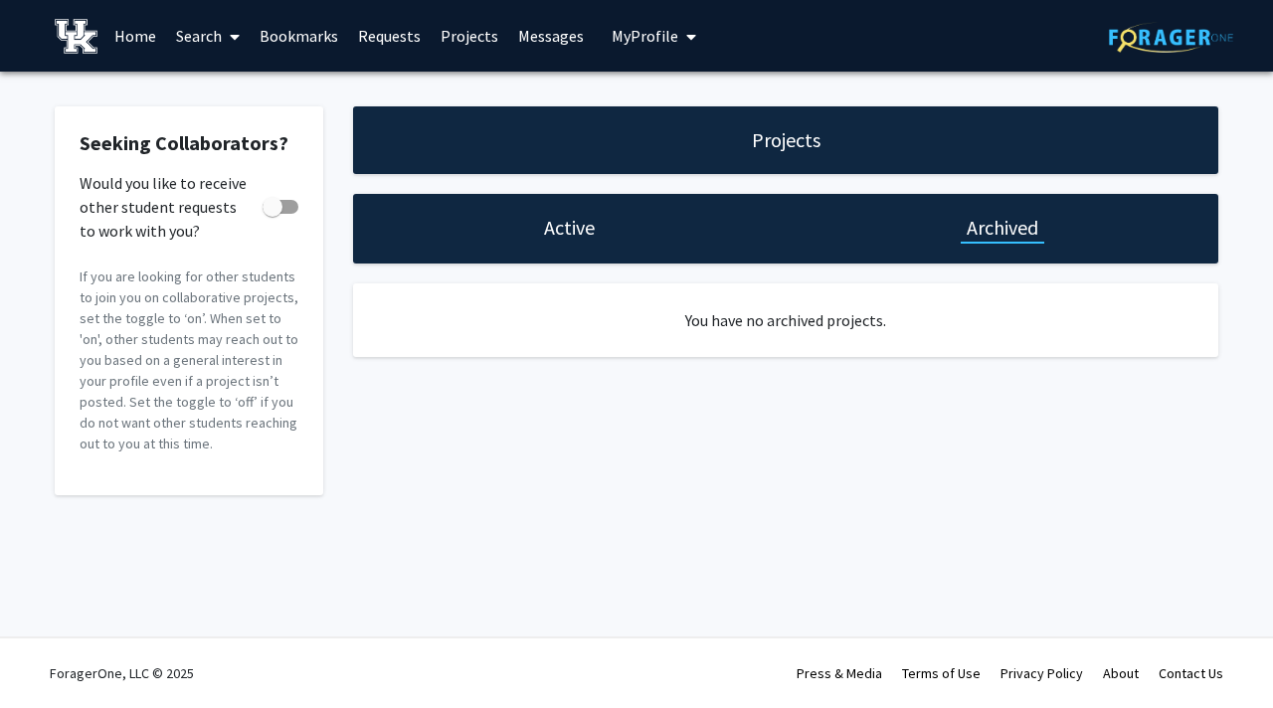
click at [813, 133] on h1 "Projects" at bounding box center [786, 140] width 69 height 28
click at [574, 212] on div "Active" at bounding box center [569, 229] width 432 height 70
click at [187, 43] on link "Search" at bounding box center [208, 36] width 84 height 70
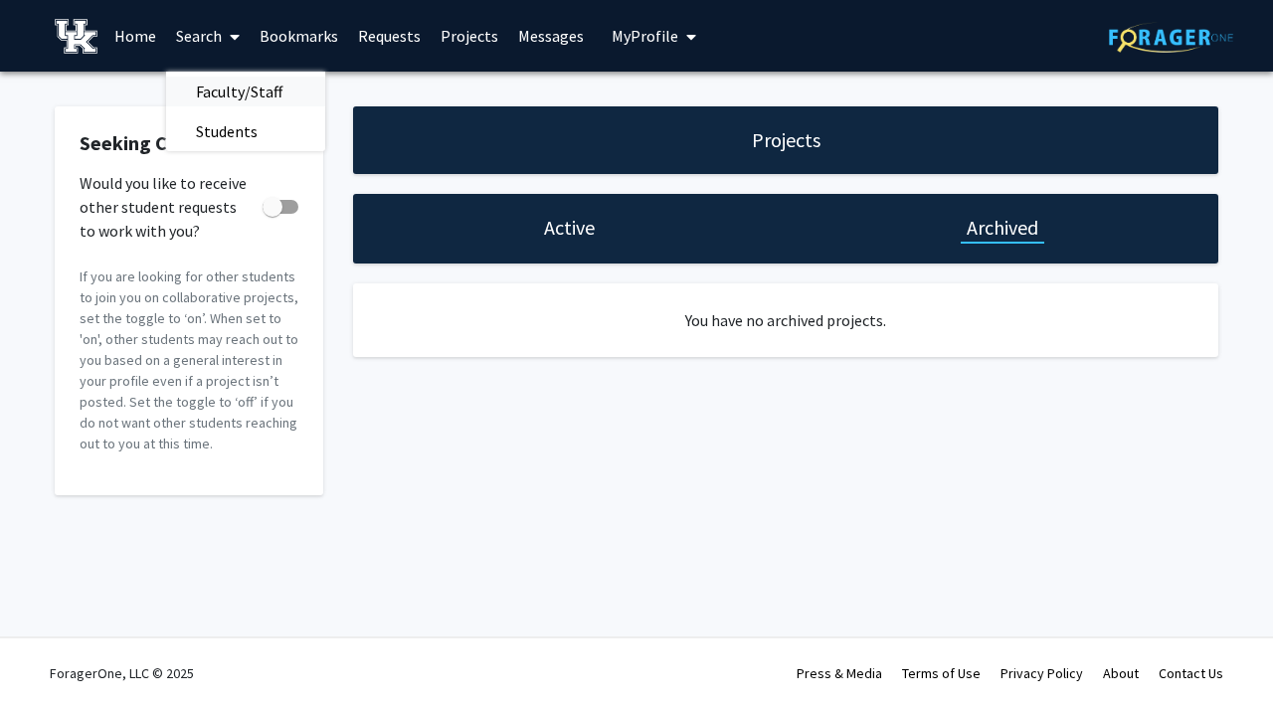
click at [219, 91] on span "Faculty/Staff" at bounding box center [239, 92] width 146 height 40
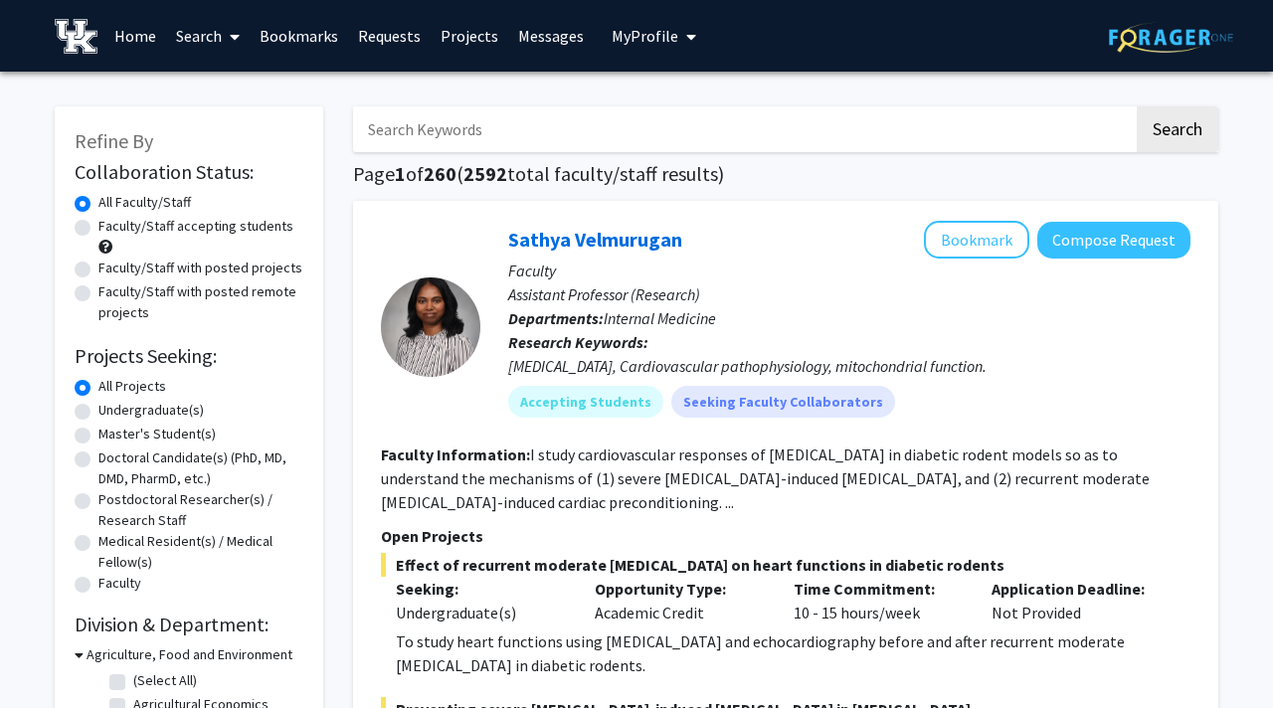
click at [475, 123] on input "Search Keywords" at bounding box center [743, 129] width 780 height 46
click at [557, 479] on fg-read-more "I study cardiovascular responses of [MEDICAL_DATA] in diabetic rodent models so…" at bounding box center [765, 478] width 769 height 68
click at [491, 137] on input "Search Keywords" at bounding box center [743, 129] width 780 height 46
type input "data science"
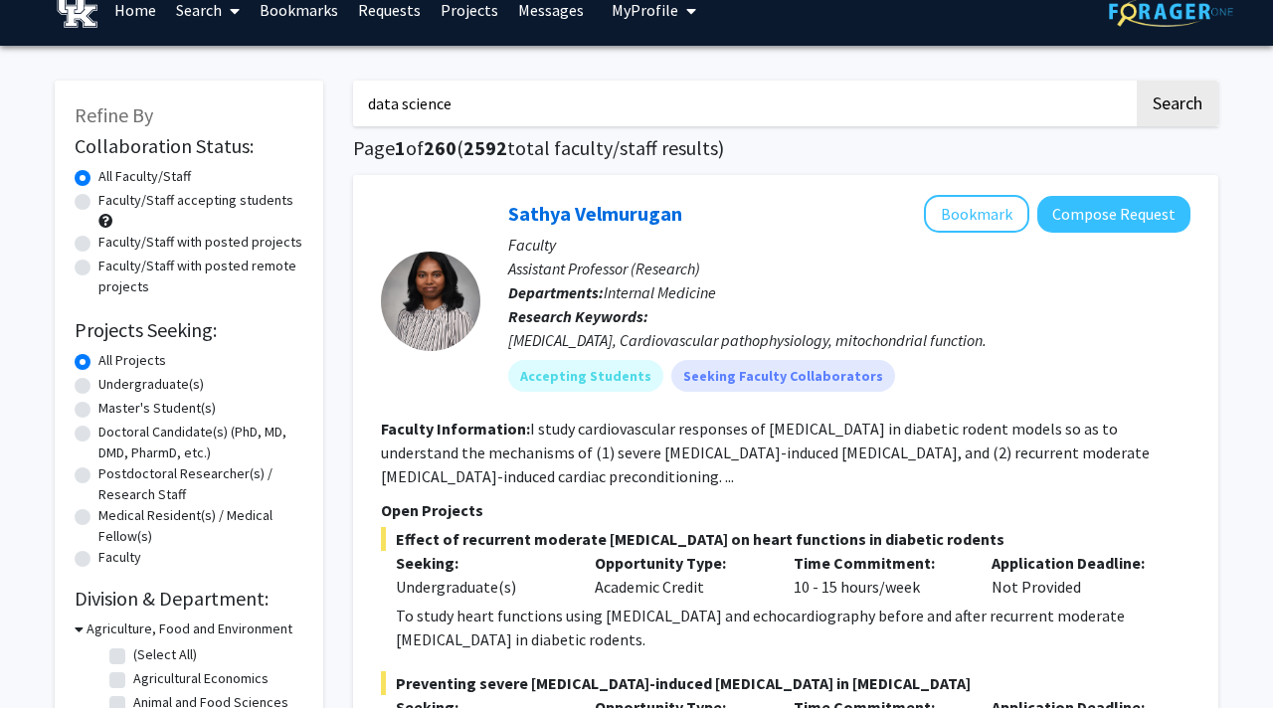
scroll to position [37, 0]
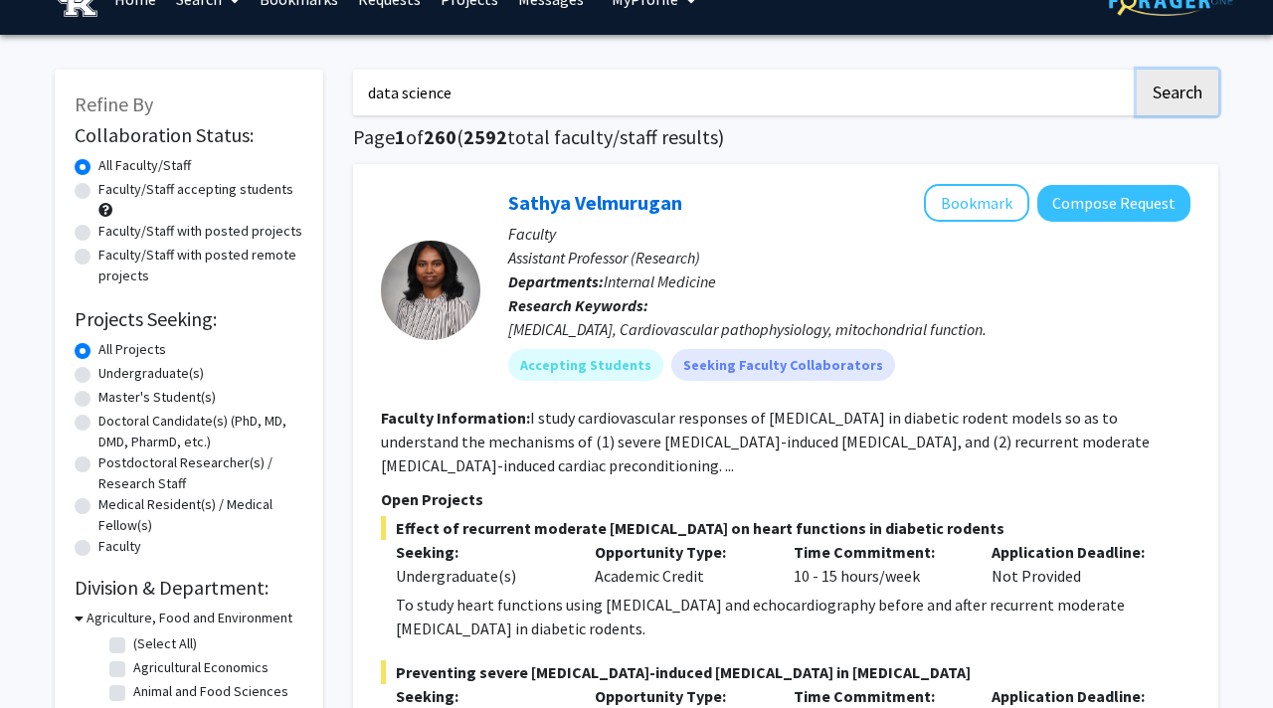
click at [1175, 98] on button "Search" at bounding box center [1177, 93] width 82 height 46
